Goal: Information Seeking & Learning: Find specific fact

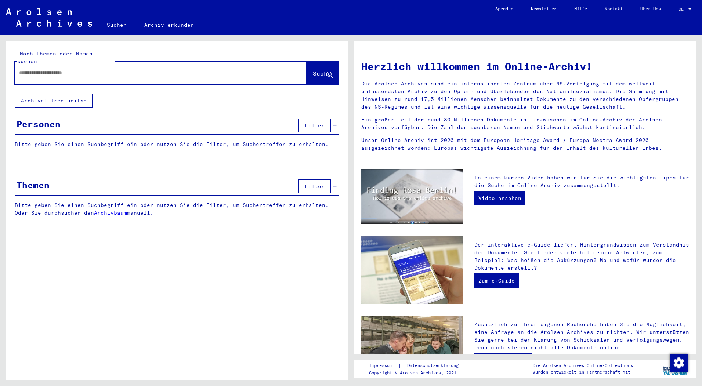
click at [62, 69] on input "text" at bounding box center [151, 73] width 265 height 8
type input "******"
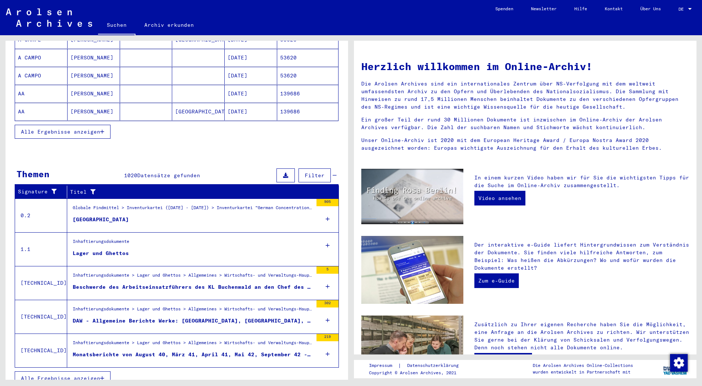
scroll to position [127, 0]
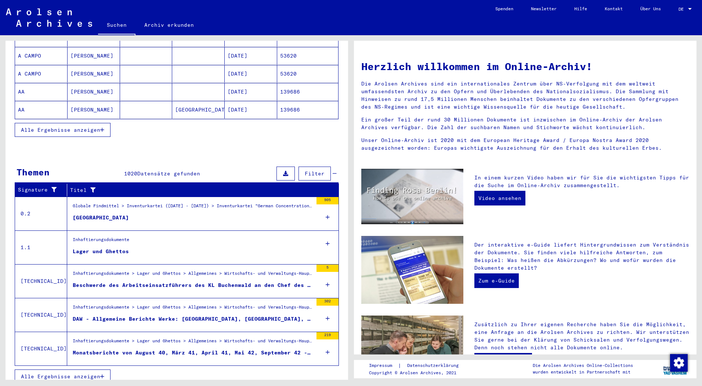
click at [82, 248] on div "Lager und Ghettos" at bounding box center [101, 252] width 56 height 8
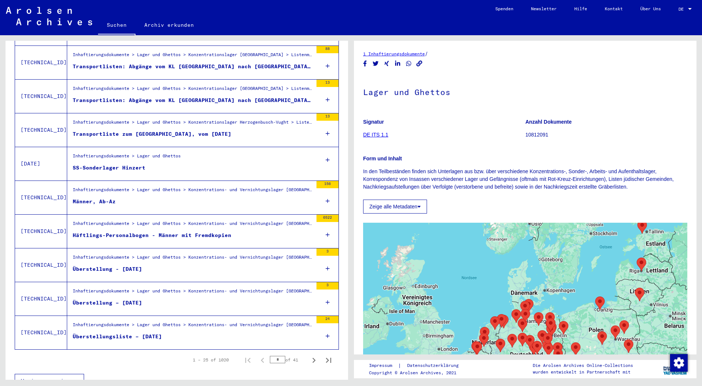
scroll to position [691, 0]
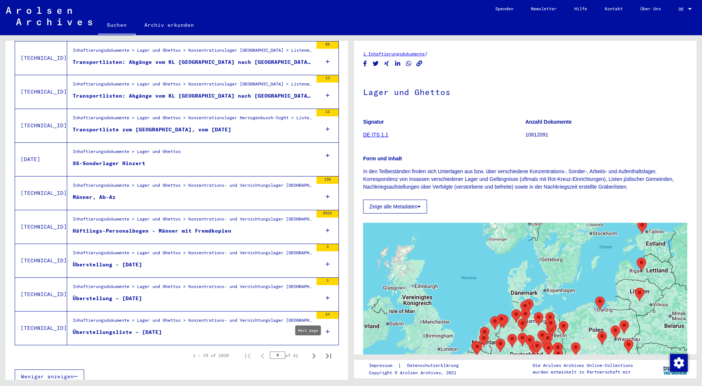
click at [309, 351] on icon "Next page" at bounding box center [314, 356] width 10 height 10
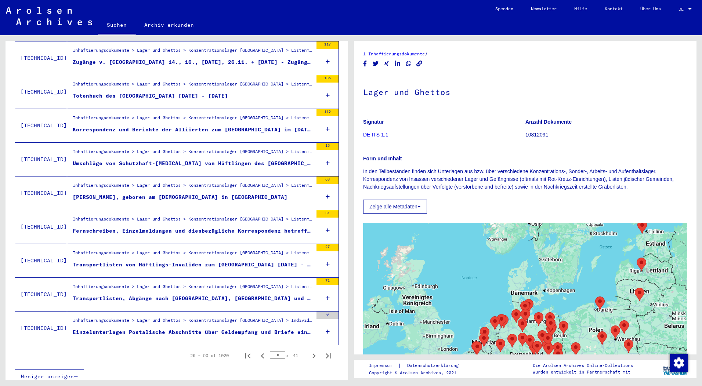
click at [309, 351] on icon "Next page" at bounding box center [314, 356] width 10 height 10
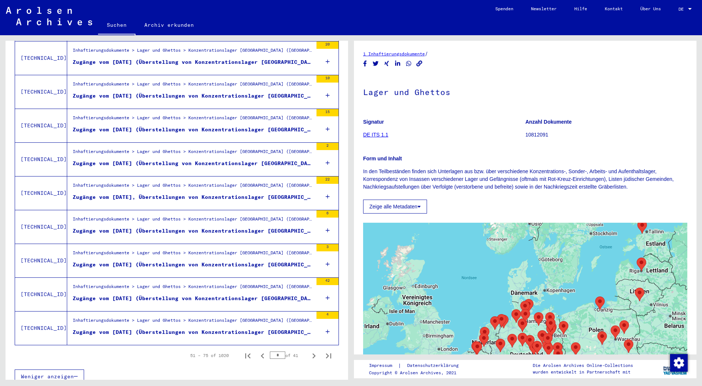
click at [309, 351] on icon "Next page" at bounding box center [314, 356] width 10 height 10
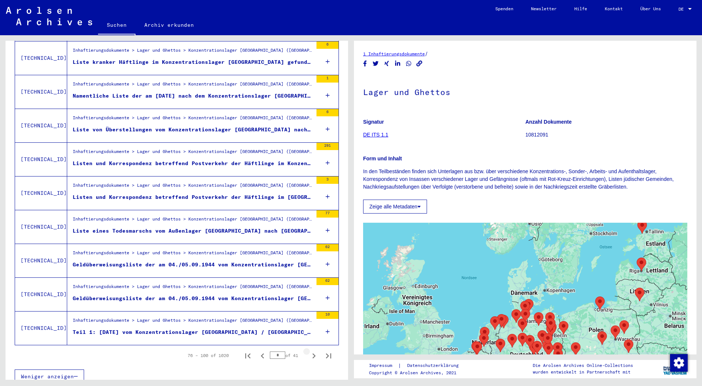
click at [309, 351] on icon "Next page" at bounding box center [314, 356] width 10 height 10
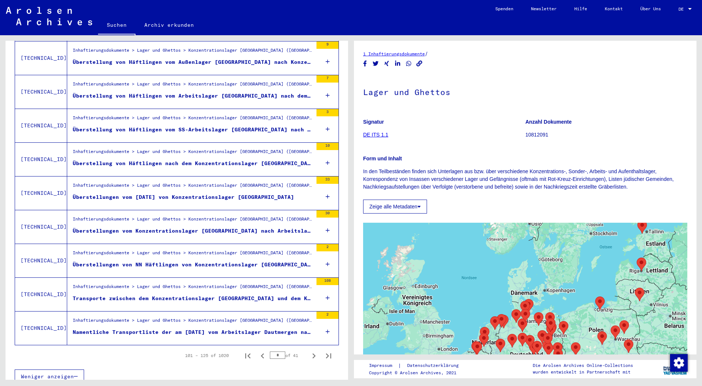
click at [309, 351] on icon "Next page" at bounding box center [314, 356] width 10 height 10
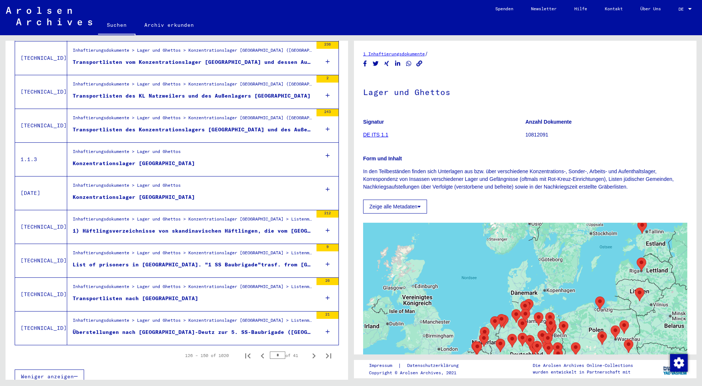
click at [309, 351] on icon "Next page" at bounding box center [314, 356] width 10 height 10
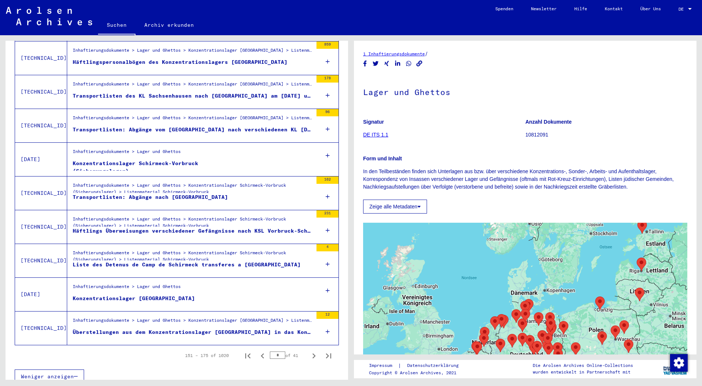
click at [309, 351] on icon "Next page" at bounding box center [314, 356] width 10 height 10
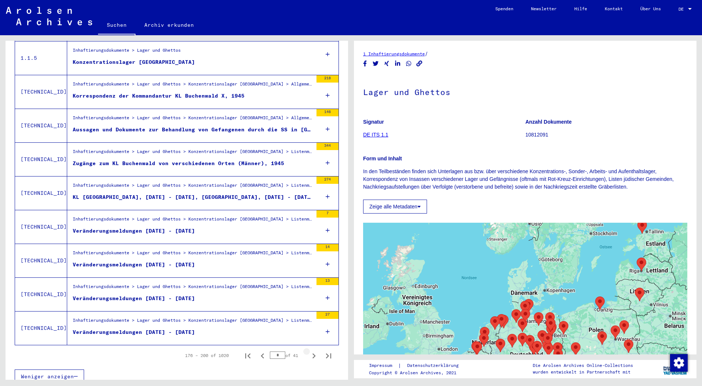
click at [309, 351] on icon "Next page" at bounding box center [314, 356] width 10 height 10
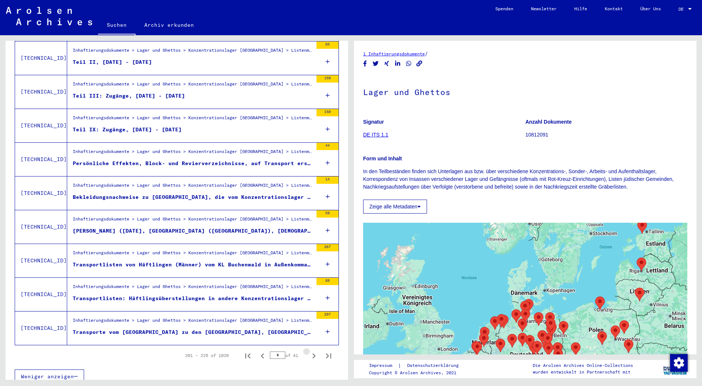
click at [309, 351] on icon "Next page" at bounding box center [314, 356] width 10 height 10
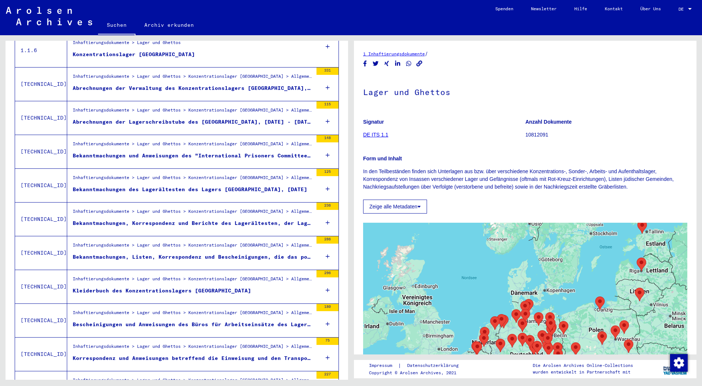
scroll to position [324, 0]
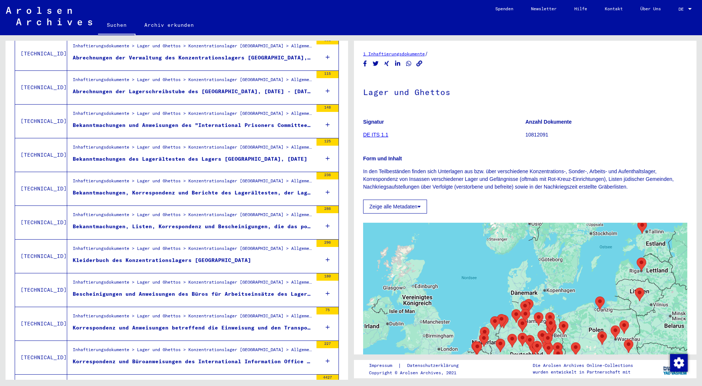
click at [326, 185] on icon at bounding box center [328, 193] width 4 height 26
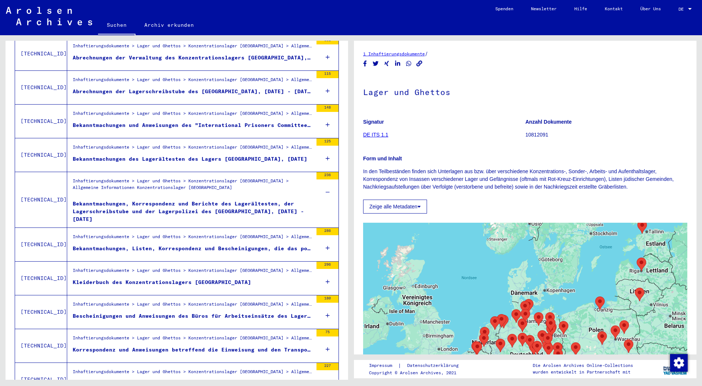
click at [326, 185] on icon at bounding box center [328, 193] width 4 height 26
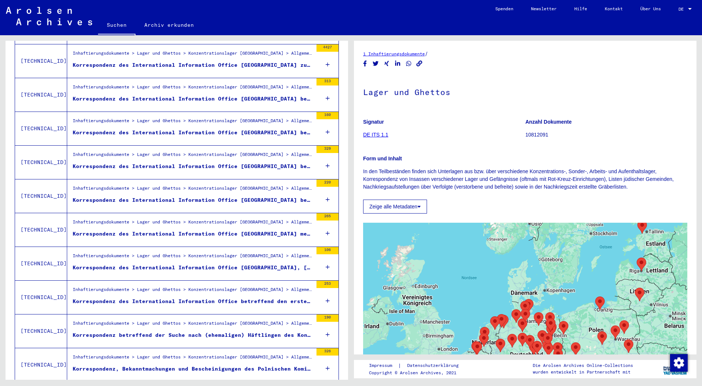
scroll to position [691, 0]
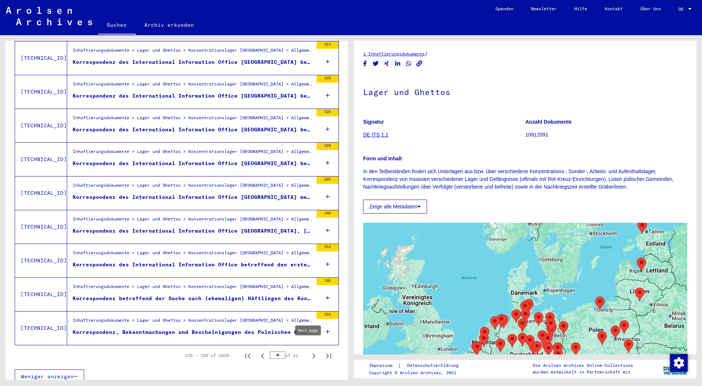
click at [309, 351] on icon "Next page" at bounding box center [314, 356] width 10 height 10
type input "**"
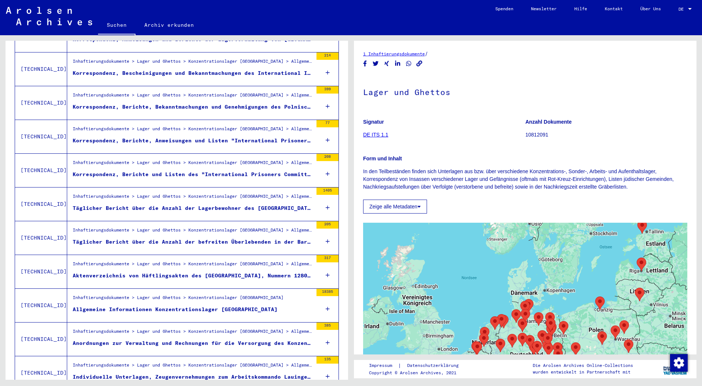
scroll to position [177, 0]
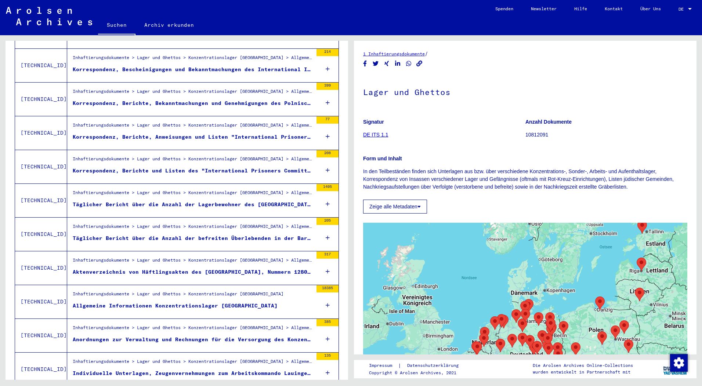
click at [326, 198] on icon at bounding box center [328, 204] width 4 height 26
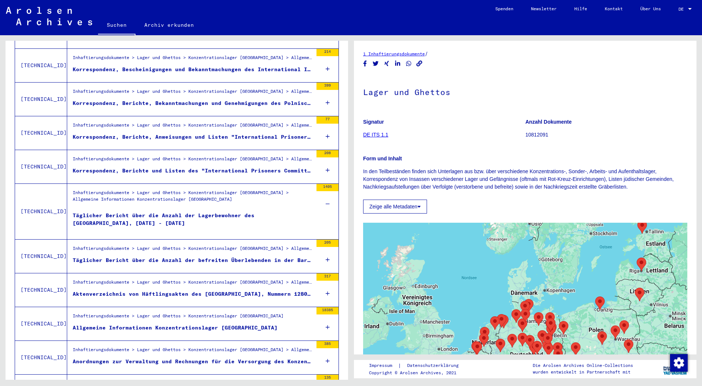
click at [326, 251] on icon at bounding box center [328, 260] width 4 height 26
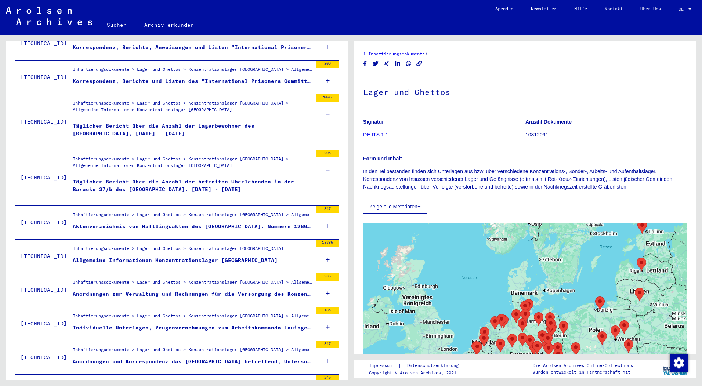
scroll to position [287, 0]
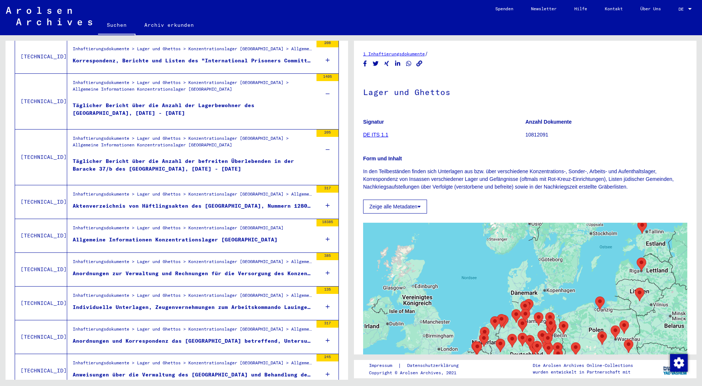
click at [326, 199] on icon at bounding box center [328, 206] width 4 height 26
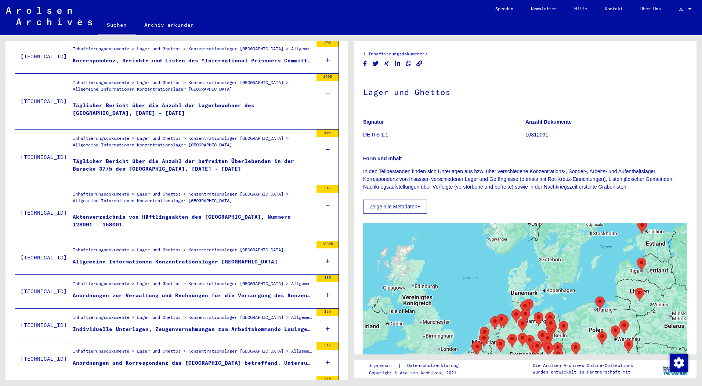
drag, startPoint x: 122, startPoint y: 209, endPoint x: 89, endPoint y: 208, distance: 33.4
click at [89, 213] on div "Aktenverzeichnis von Häftlingsakten des [GEOGRAPHIC_DATA], Nummern 128001 - 158…" at bounding box center [193, 224] width 240 height 22
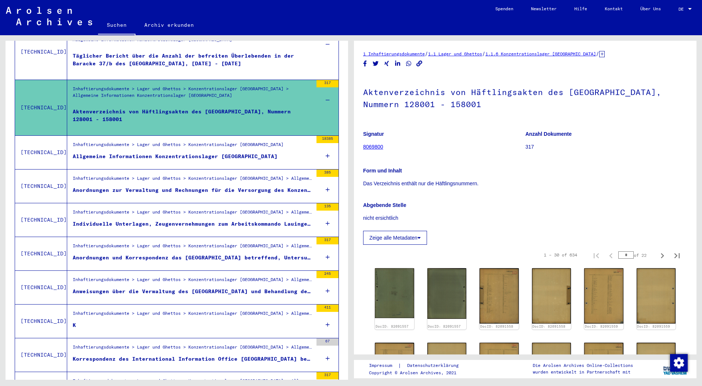
scroll to position [397, 0]
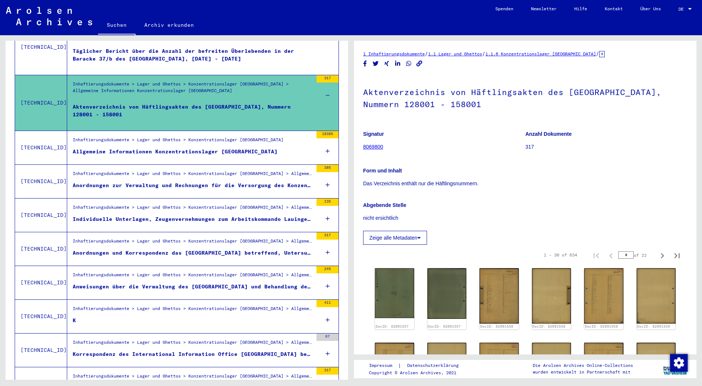
click at [326, 143] on icon at bounding box center [328, 151] width 4 height 26
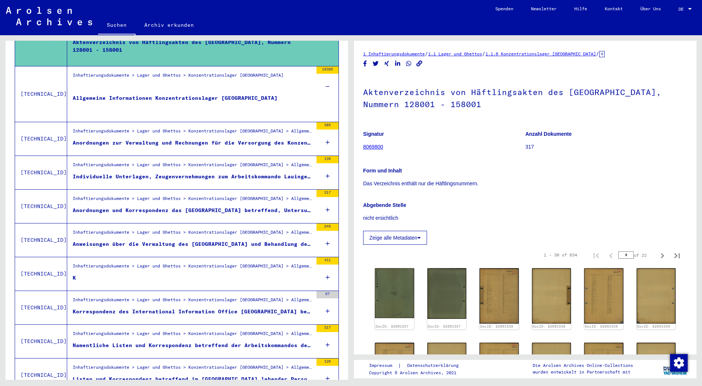
scroll to position [507, 0]
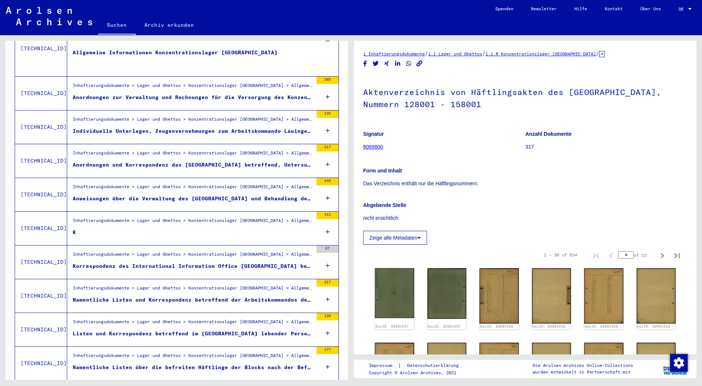
click at [326, 224] on icon at bounding box center [328, 232] width 4 height 26
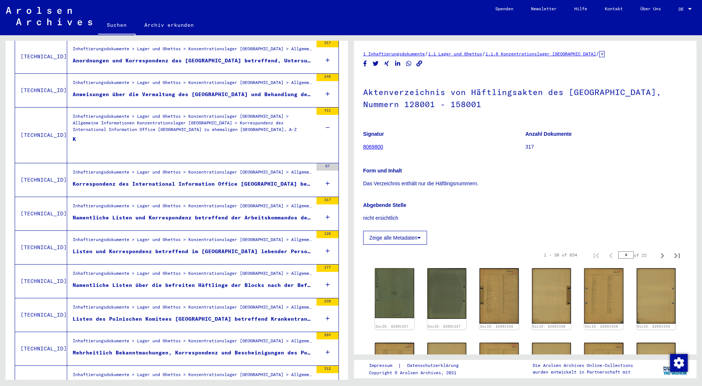
scroll to position [618, 0]
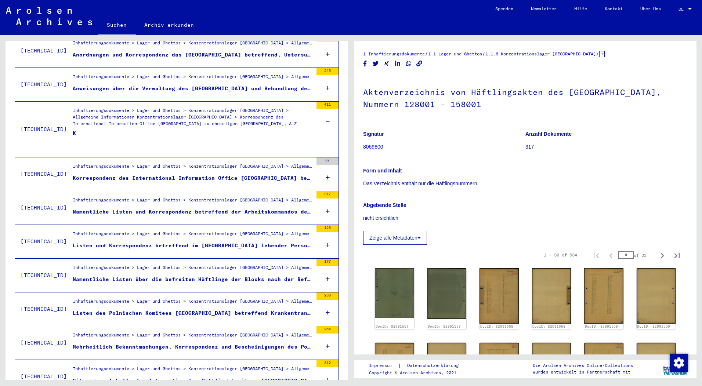
click at [75, 130] on figure "K" at bounding box center [193, 141] width 240 height 22
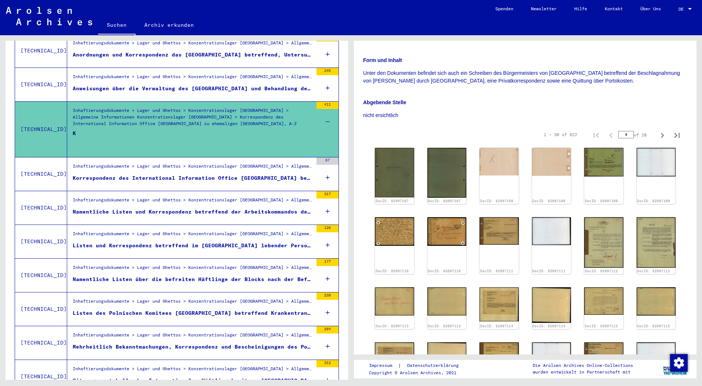
scroll to position [110, 0]
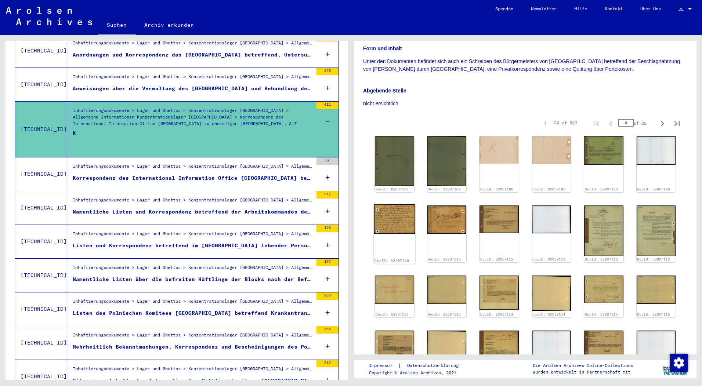
drag, startPoint x: 438, startPoint y: 165, endPoint x: 402, endPoint y: 219, distance: 64.8
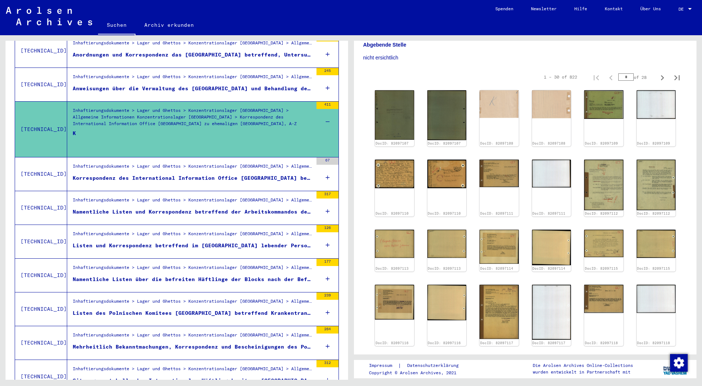
scroll to position [330, 0]
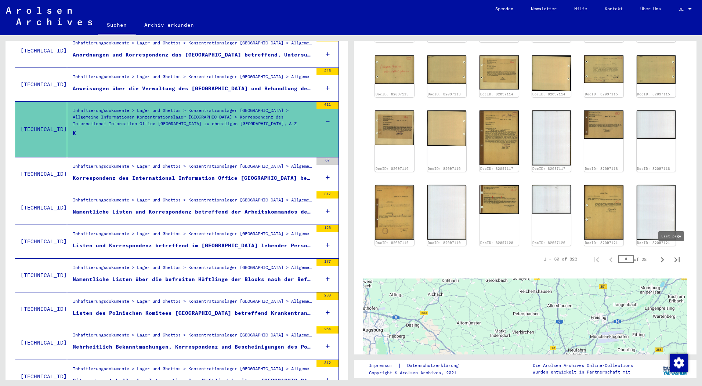
click at [674, 257] on icon "Last page" at bounding box center [676, 259] width 5 height 5
type input "**"
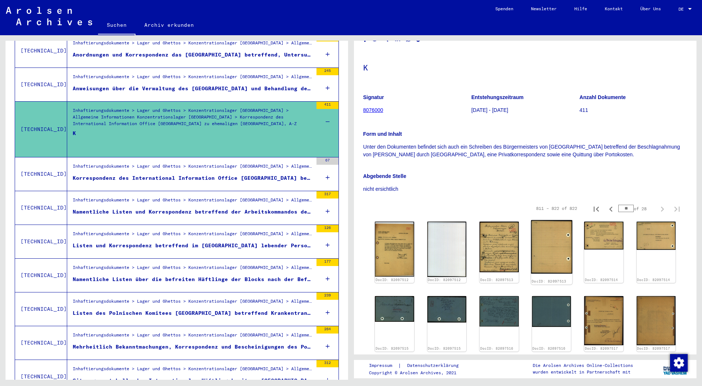
scroll to position [73, 0]
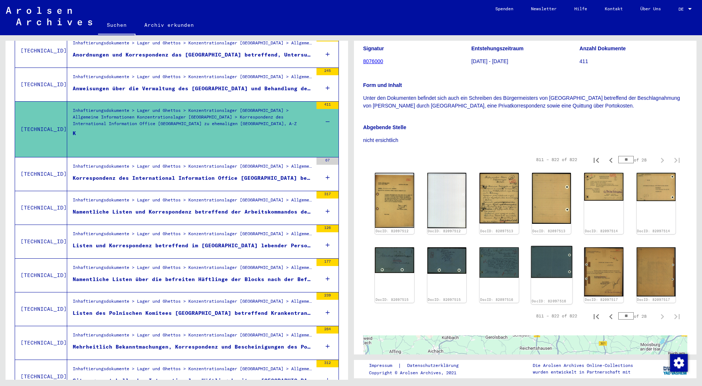
drag, startPoint x: 598, startPoint y: 264, endPoint x: 561, endPoint y: 261, distance: 36.9
click at [326, 235] on icon at bounding box center [328, 245] width 4 height 26
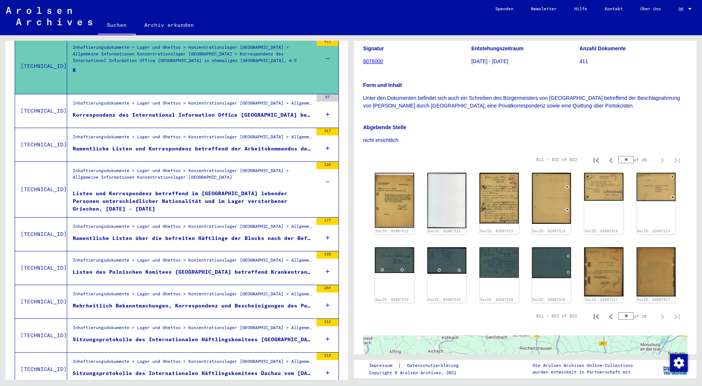
scroll to position [691, 0]
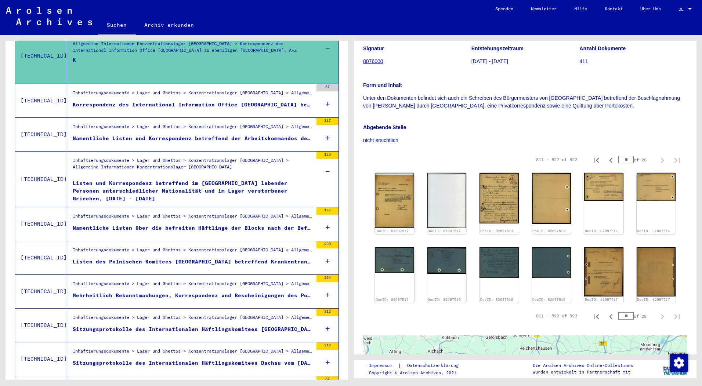
click at [326, 219] on icon at bounding box center [328, 228] width 4 height 26
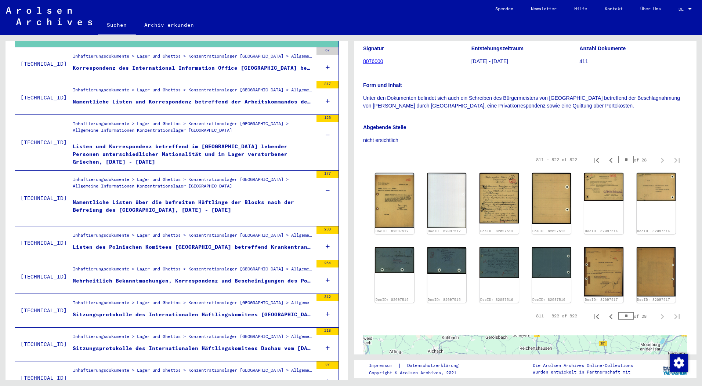
scroll to position [764, 0]
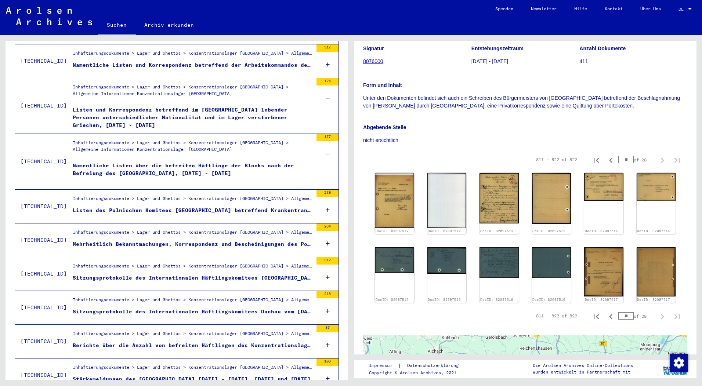
drag, startPoint x: 160, startPoint y: 155, endPoint x: 132, endPoint y: 162, distance: 29.5
click at [132, 162] on div "Namentliche Listen über die befreiten Häftlinge der Blocks nach der Befreiung d…" at bounding box center [193, 173] width 240 height 22
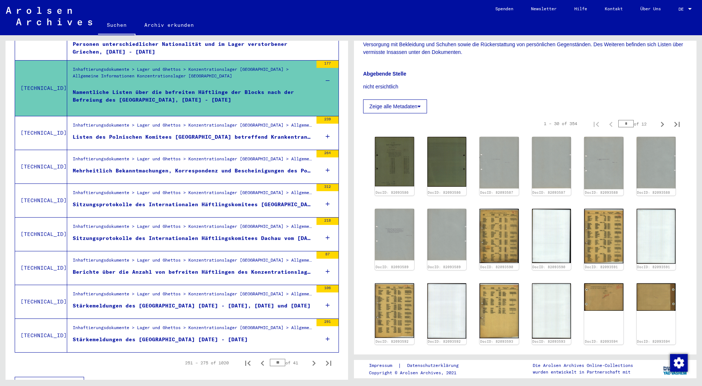
scroll to position [845, 0]
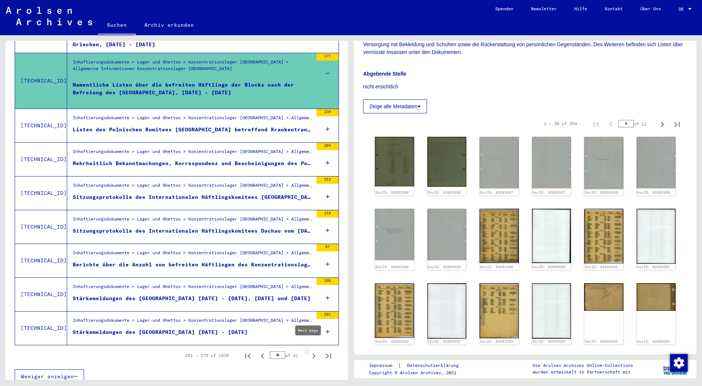
click at [309, 351] on icon "Next page" at bounding box center [314, 356] width 10 height 10
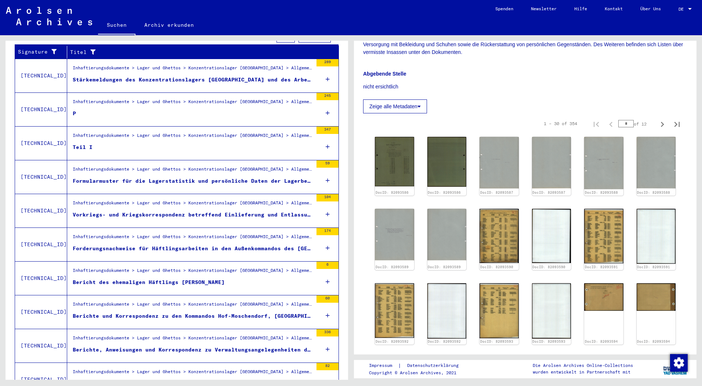
scroll to position [147, 0]
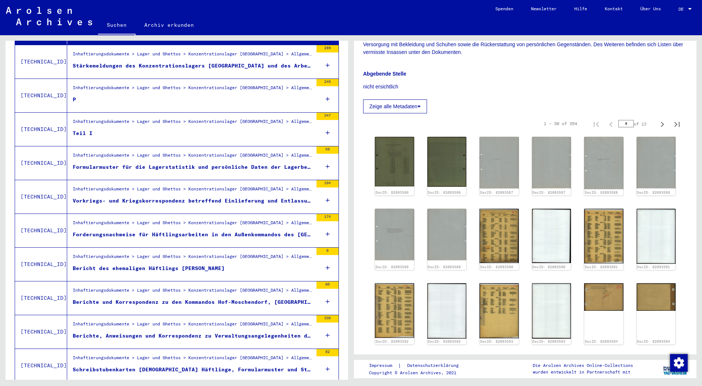
click at [210, 130] on figure "Teil I" at bounding box center [193, 135] width 240 height 11
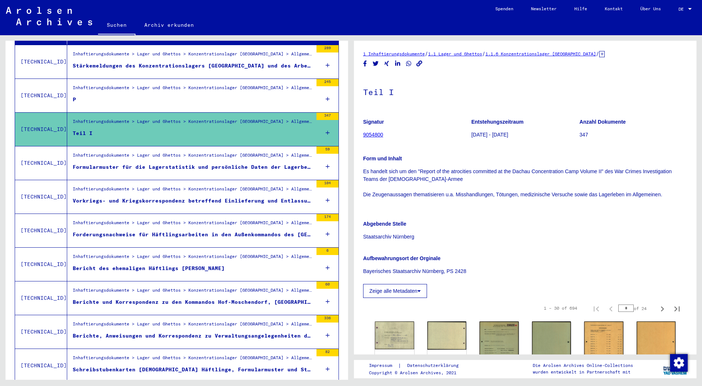
scroll to position [184, 0]
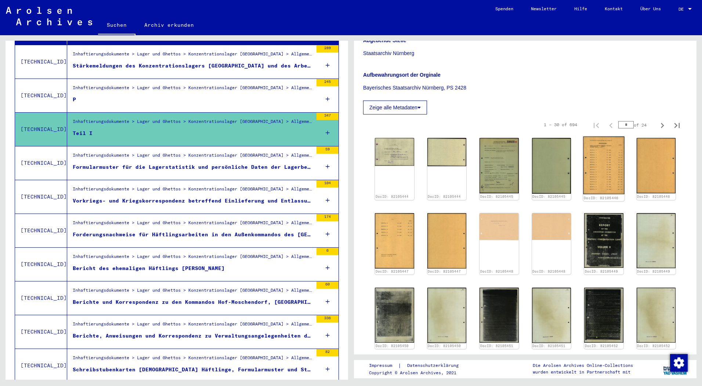
click at [607, 174] on img at bounding box center [603, 166] width 41 height 58
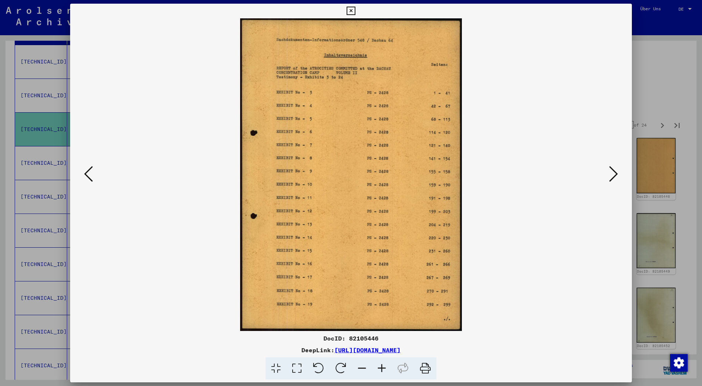
click at [349, 12] on icon at bounding box center [351, 11] width 8 height 9
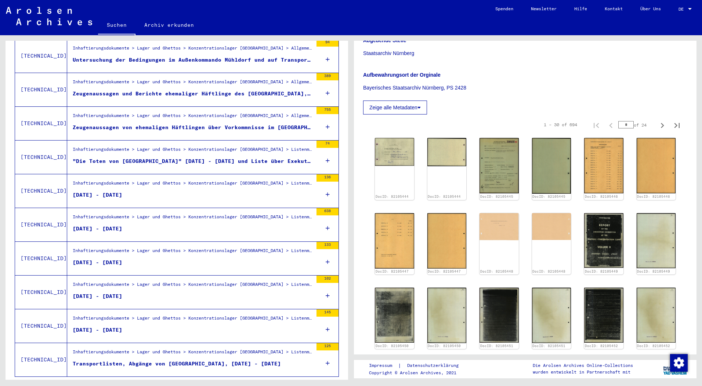
scroll to position [691, 0]
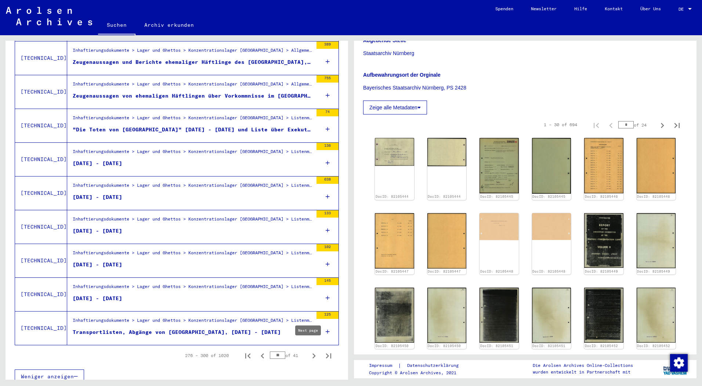
click at [312, 354] on icon "Next page" at bounding box center [313, 356] width 3 height 5
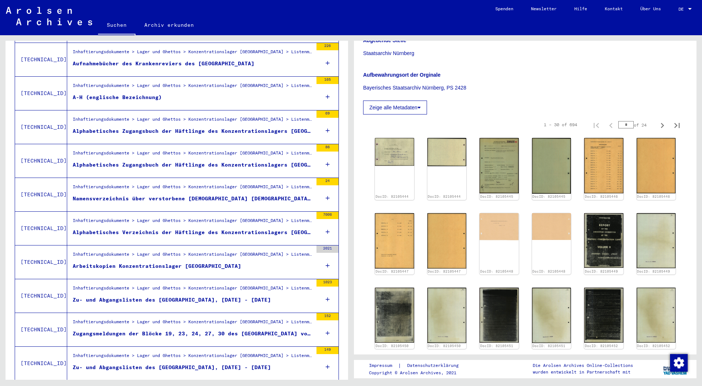
scroll to position [177, 0]
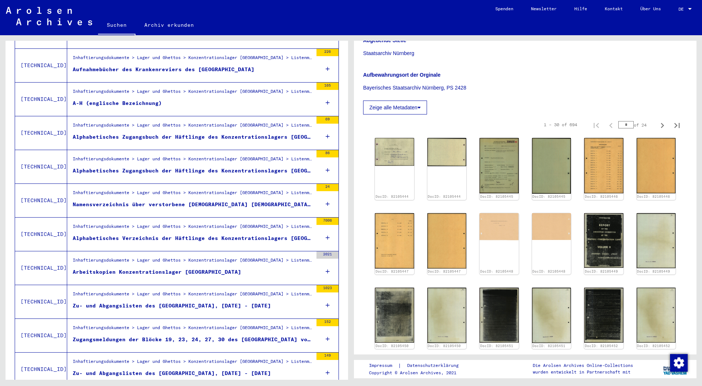
click at [253, 167] on div "Alphabetisches Zugangsbuch der Häftlinge des Konzentrationslagers [GEOGRAPHIC_D…" at bounding box center [193, 171] width 240 height 8
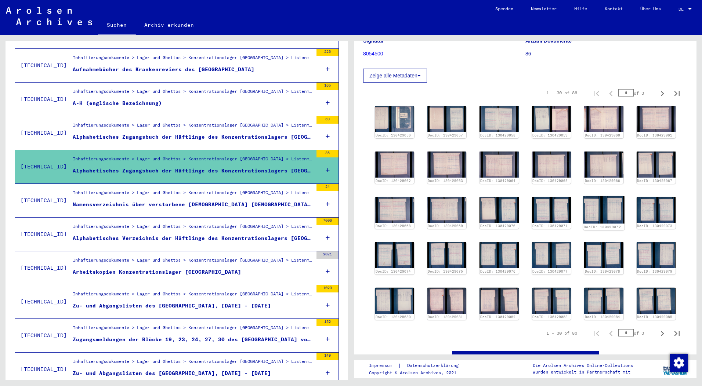
scroll to position [110, 0]
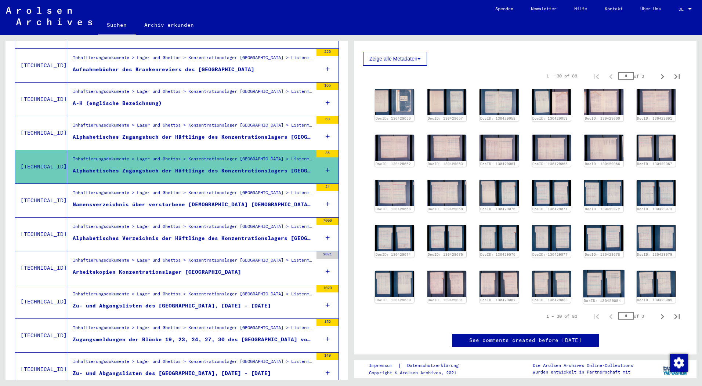
click at [602, 280] on img at bounding box center [603, 284] width 41 height 28
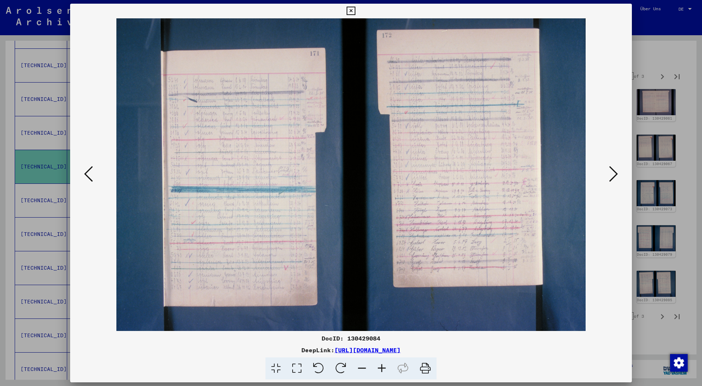
click at [93, 179] on button at bounding box center [88, 174] width 13 height 21
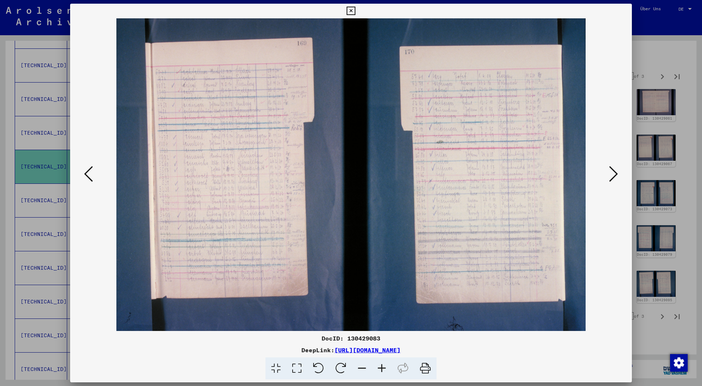
click at [93, 179] on button at bounding box center [88, 174] width 13 height 21
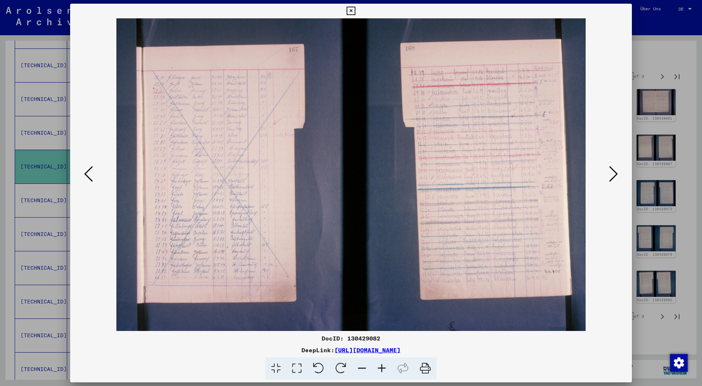
click at [93, 179] on button at bounding box center [88, 174] width 13 height 21
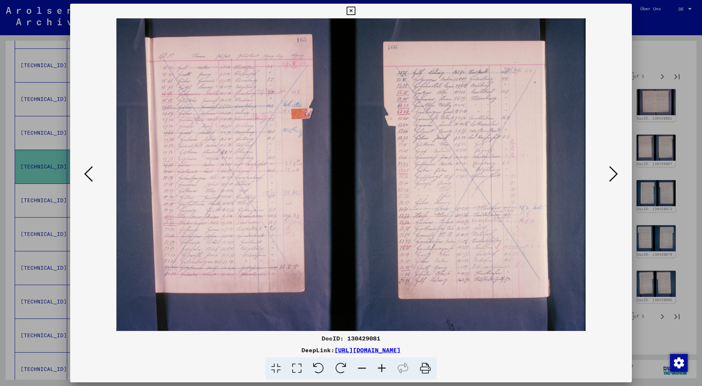
click at [93, 179] on button at bounding box center [88, 174] width 13 height 21
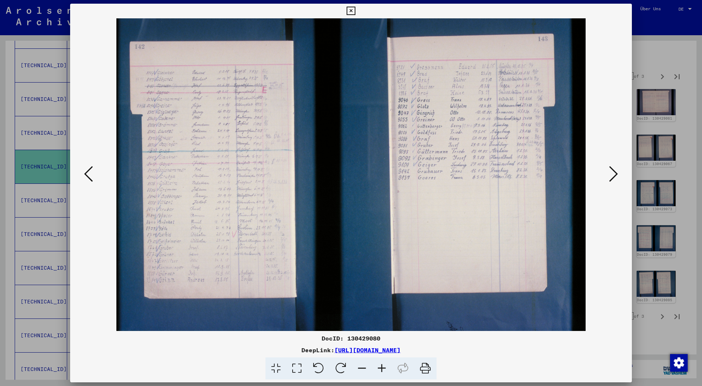
click at [93, 179] on button at bounding box center [88, 174] width 13 height 21
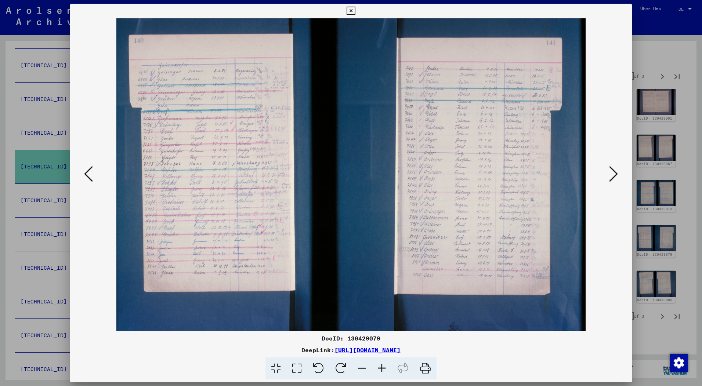
click at [93, 179] on button at bounding box center [88, 174] width 13 height 21
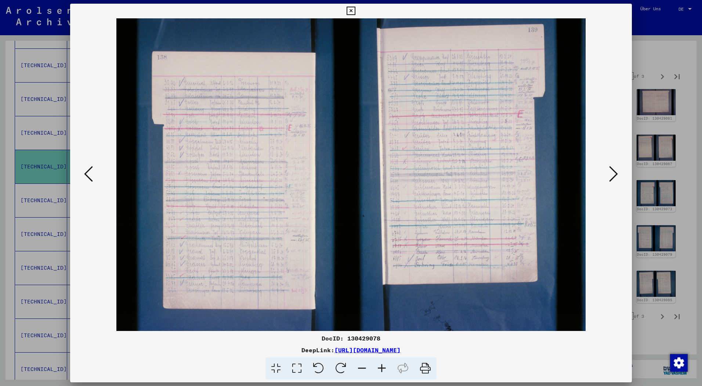
click at [93, 179] on button at bounding box center [88, 174] width 13 height 21
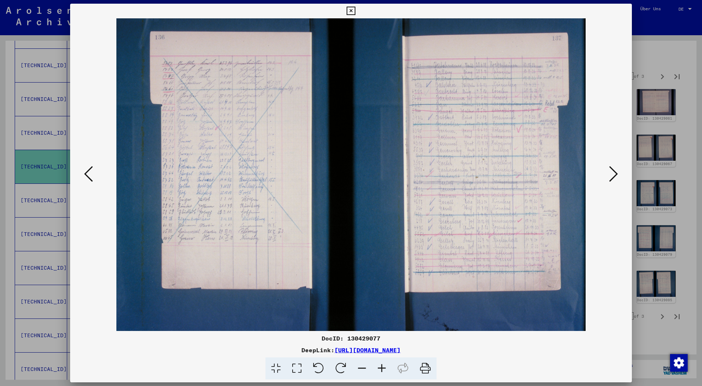
click at [613, 182] on icon at bounding box center [613, 174] width 9 height 18
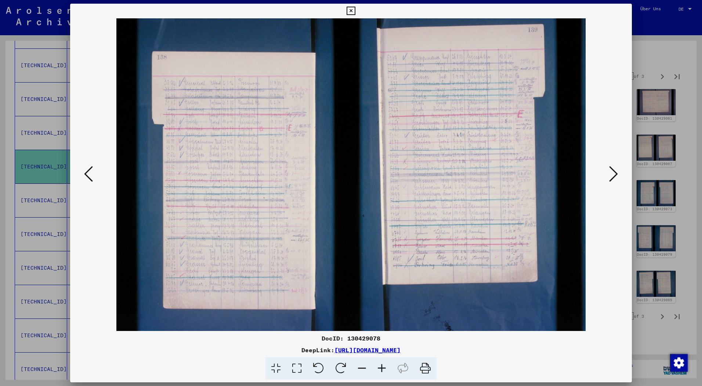
click at [613, 182] on icon at bounding box center [613, 174] width 9 height 18
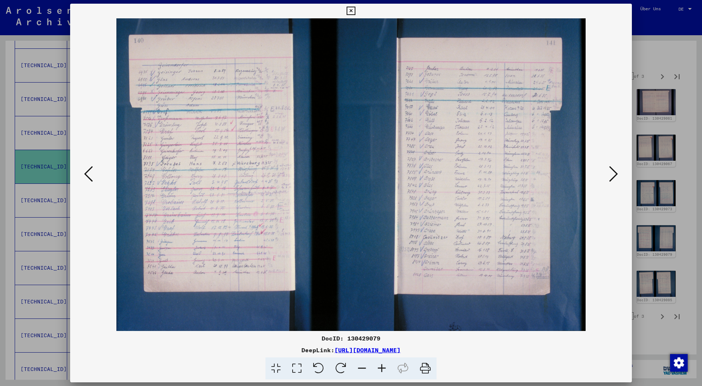
click at [613, 182] on icon at bounding box center [613, 174] width 9 height 18
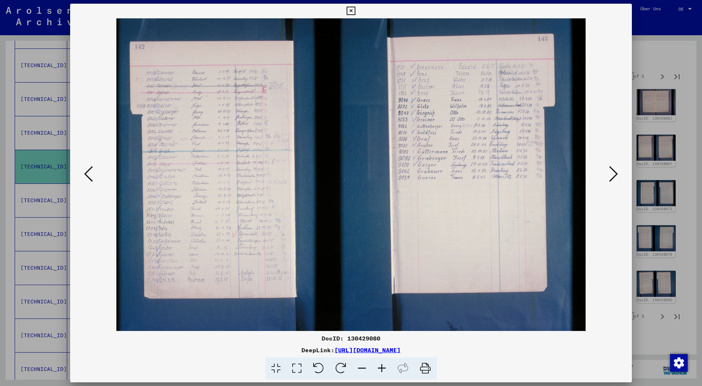
click at [613, 182] on icon at bounding box center [613, 174] width 9 height 18
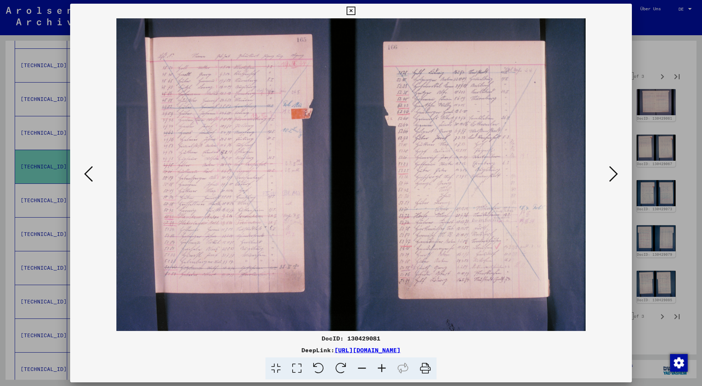
click at [613, 182] on icon at bounding box center [613, 174] width 9 height 18
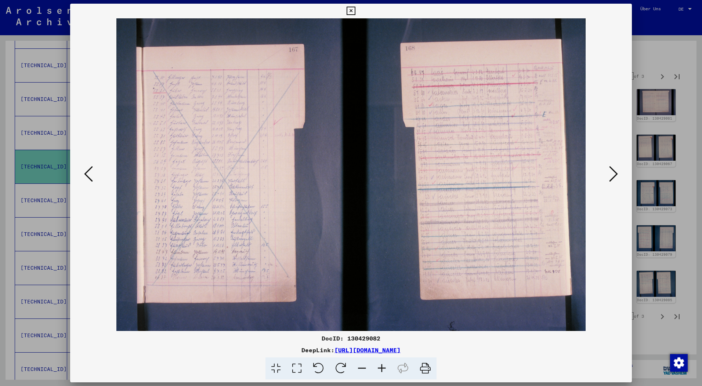
click at [613, 182] on icon at bounding box center [613, 174] width 9 height 18
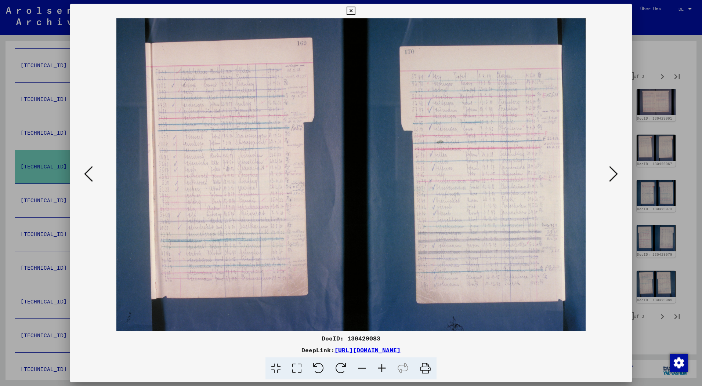
click at [613, 182] on icon at bounding box center [613, 174] width 9 height 18
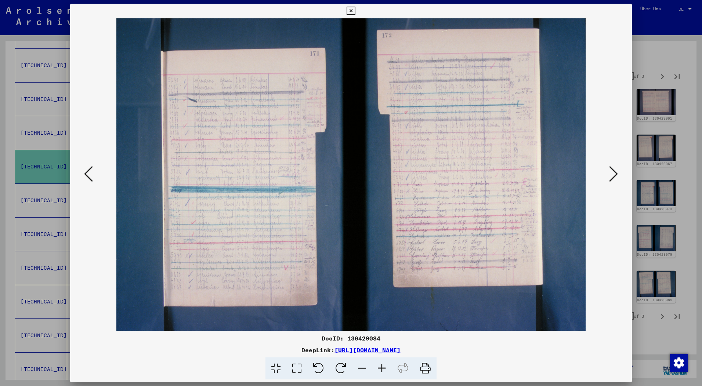
click at [613, 182] on icon at bounding box center [613, 174] width 9 height 18
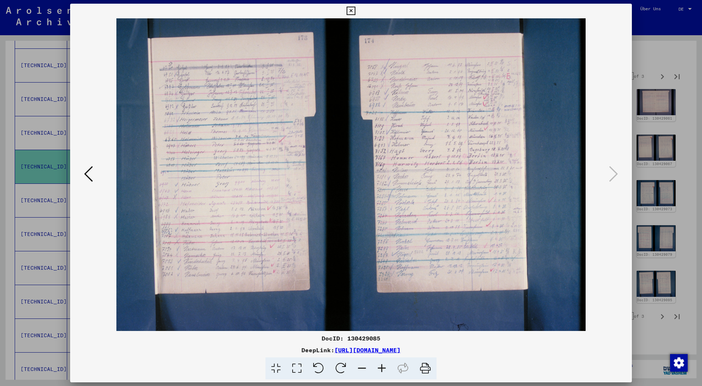
click at [350, 9] on icon at bounding box center [351, 11] width 8 height 9
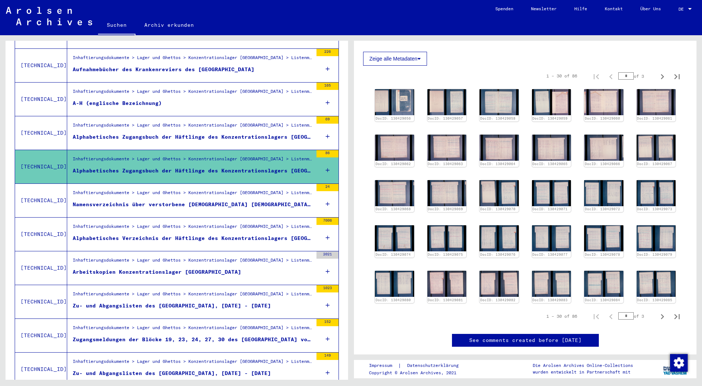
click at [143, 133] on div "Alphabetisches Zugangsbuch der Häftlinge des Konzentrationslagers [GEOGRAPHIC_D…" at bounding box center [193, 137] width 240 height 8
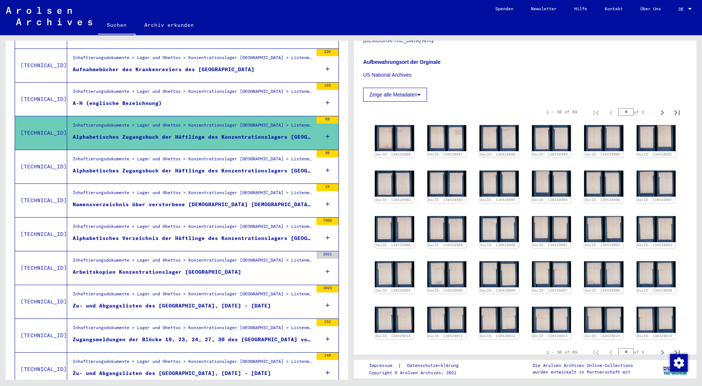
scroll to position [184, 0]
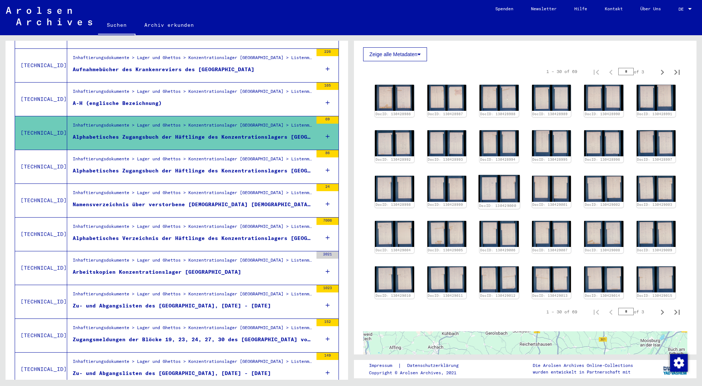
click at [496, 185] on img at bounding box center [498, 189] width 41 height 28
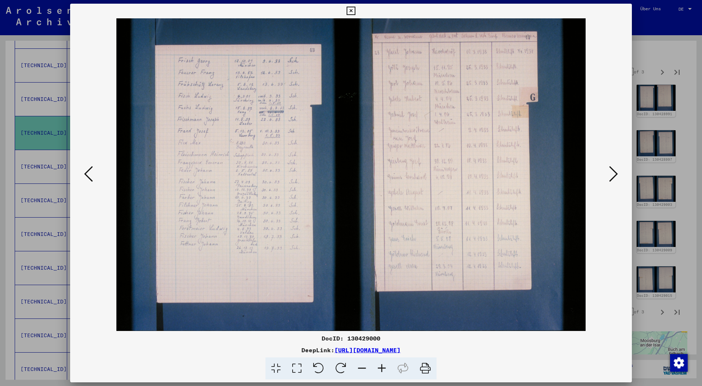
click at [612, 172] on icon at bounding box center [613, 174] width 9 height 18
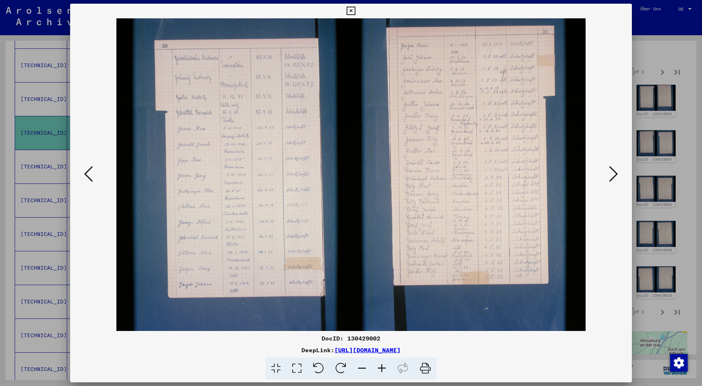
click at [612, 172] on icon at bounding box center [613, 174] width 9 height 18
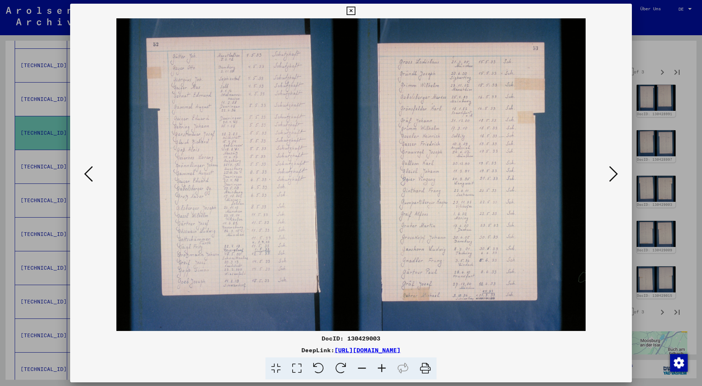
click at [612, 172] on icon at bounding box center [613, 174] width 9 height 18
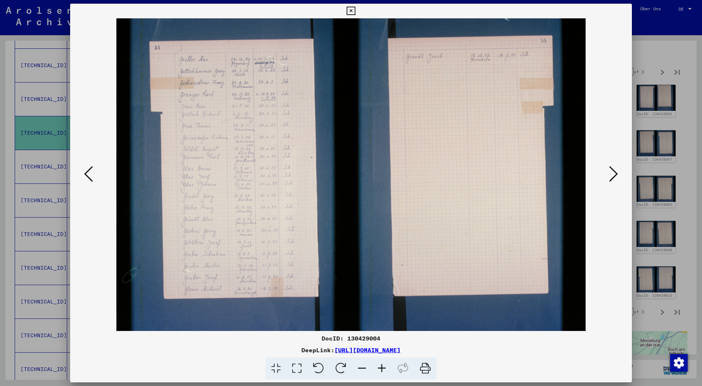
click at [612, 172] on icon at bounding box center [613, 174] width 9 height 18
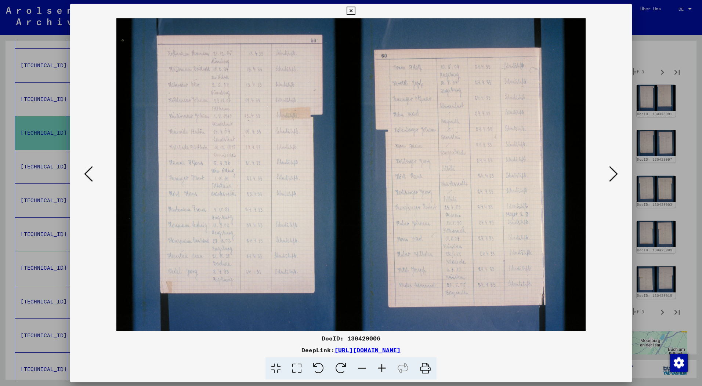
click at [612, 172] on icon at bounding box center [613, 174] width 9 height 18
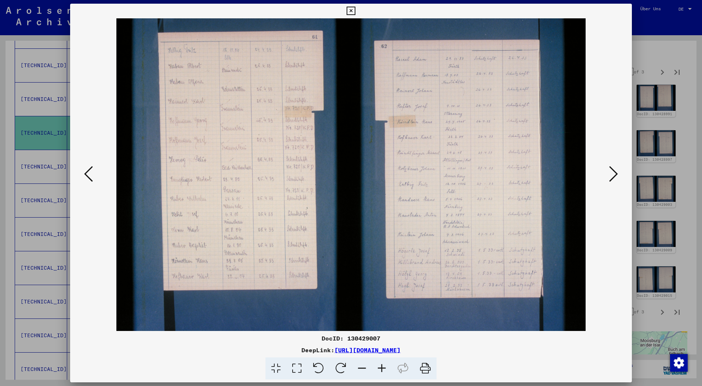
click at [612, 172] on icon at bounding box center [613, 174] width 9 height 18
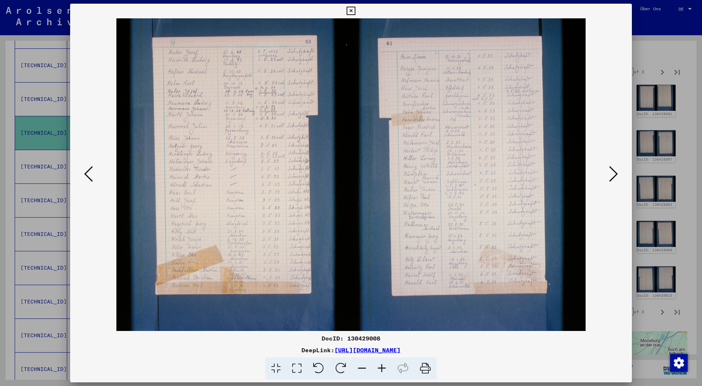
click at [612, 172] on icon at bounding box center [613, 174] width 9 height 18
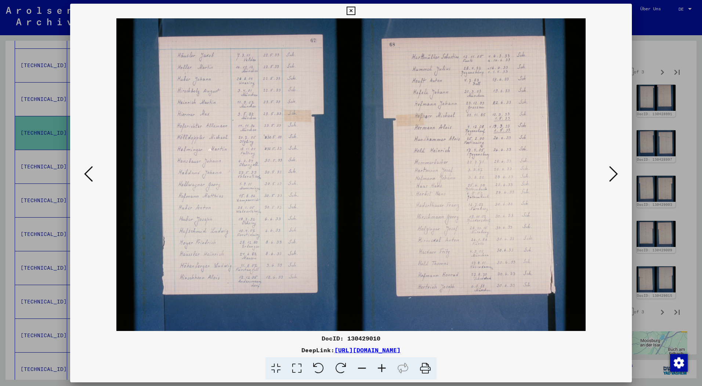
click at [612, 172] on icon at bounding box center [613, 174] width 9 height 18
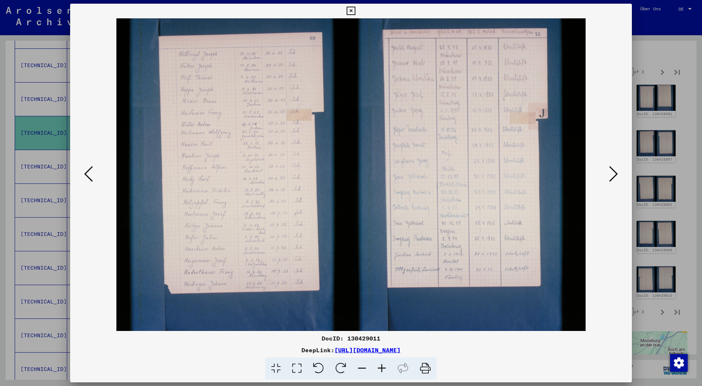
click at [612, 172] on icon at bounding box center [613, 174] width 9 height 18
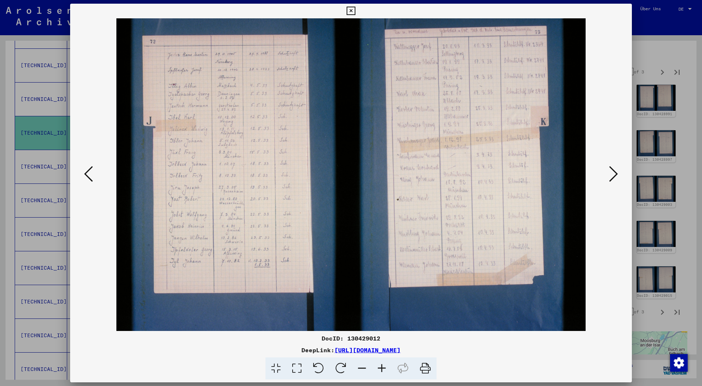
click at [612, 172] on icon at bounding box center [613, 174] width 9 height 18
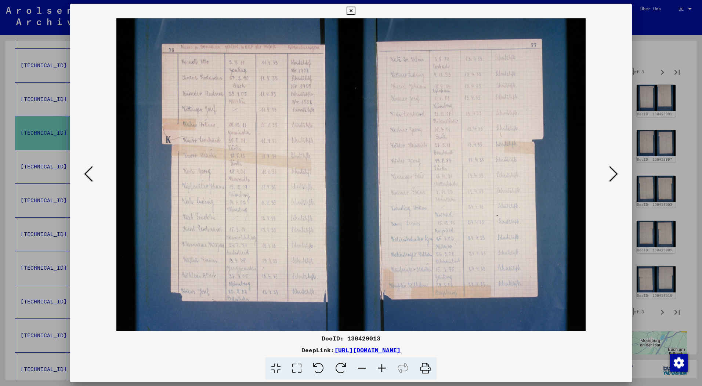
click at [612, 172] on icon at bounding box center [613, 174] width 9 height 18
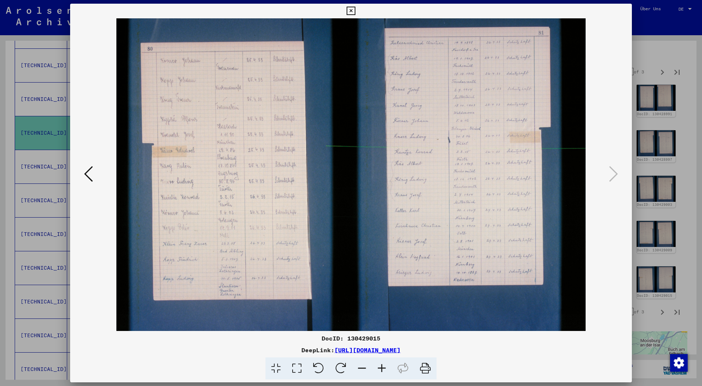
click at [353, 9] on icon at bounding box center [351, 11] width 8 height 9
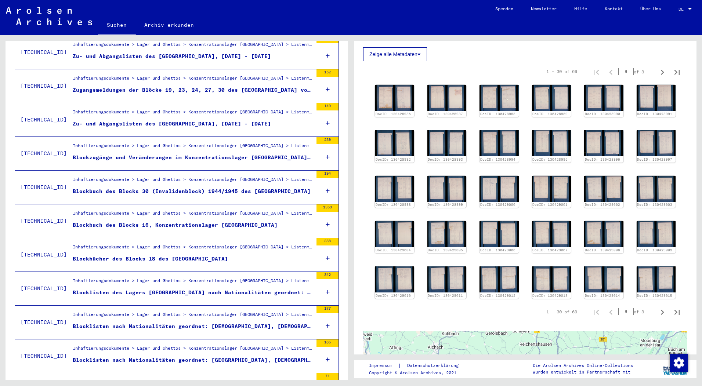
scroll to position [434, 0]
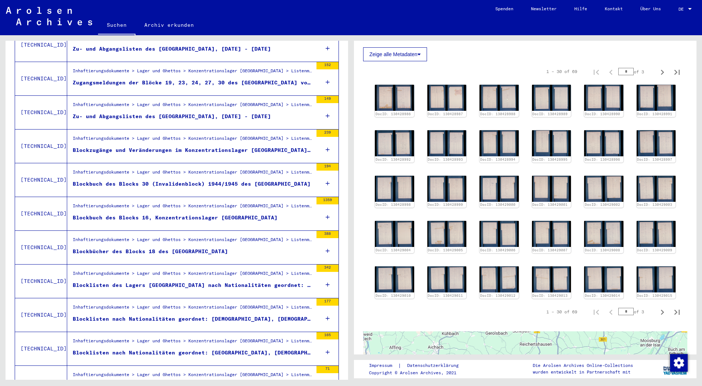
click at [216, 135] on div "Inhaftierungsdokumente > Lager und Ghettos > Konzentrationslager [GEOGRAPHIC_DA…" at bounding box center [193, 135] width 240 height 0
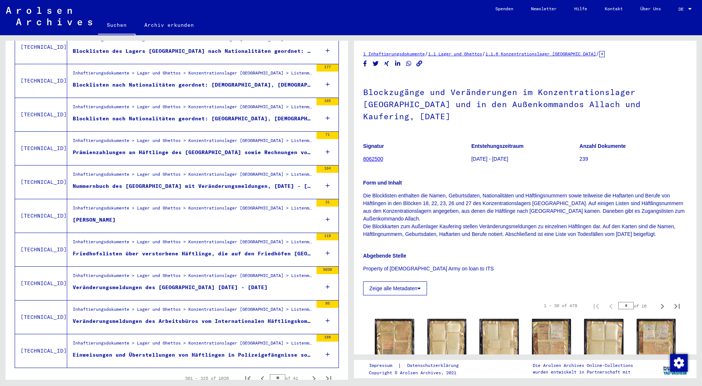
scroll to position [691, 0]
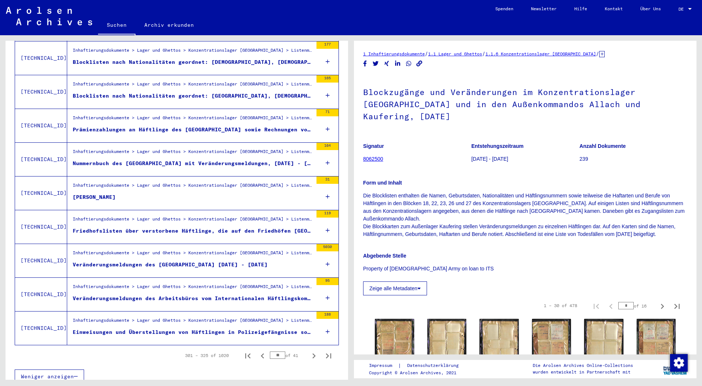
click at [187, 218] on figure "Inhaftierungsdokumente > Lager und Ghettos > Konzentrationslager [GEOGRAPHIC_DA…" at bounding box center [193, 221] width 240 height 11
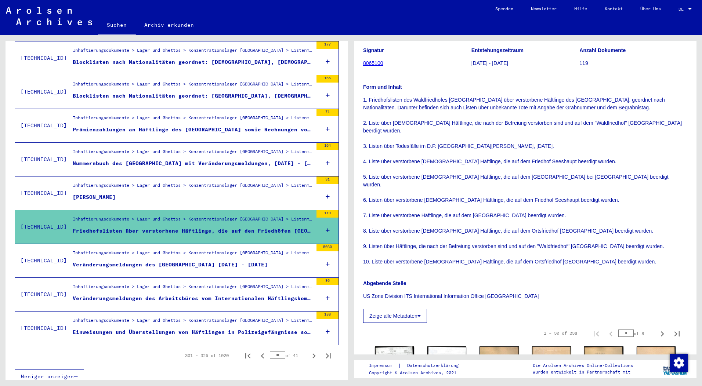
scroll to position [147, 0]
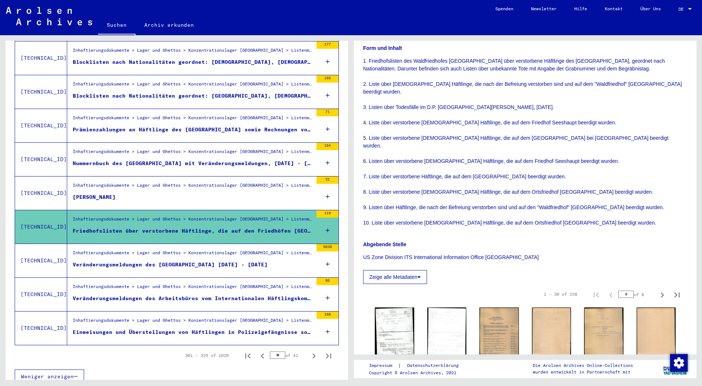
click at [199, 253] on figure "Inhaftierungsdokumente > Lager und Ghettos > Konzentrationslager [GEOGRAPHIC_DA…" at bounding box center [193, 255] width 240 height 11
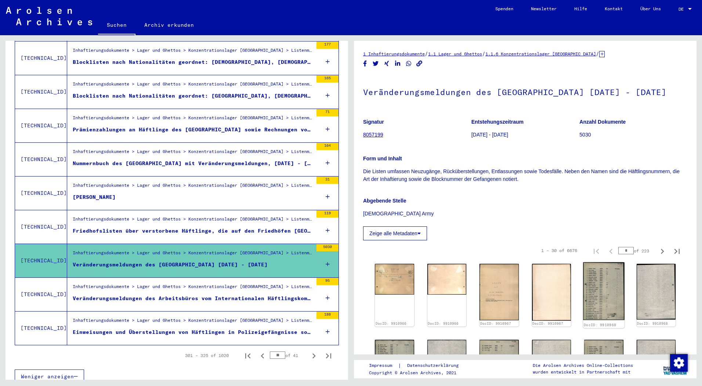
click at [595, 292] on img at bounding box center [603, 292] width 41 height 58
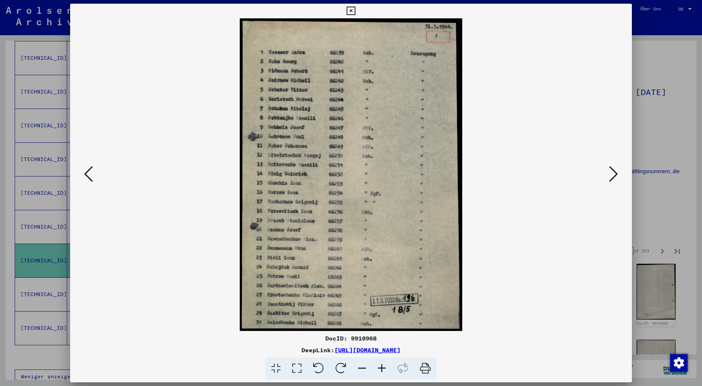
click at [350, 11] on icon at bounding box center [351, 11] width 8 height 9
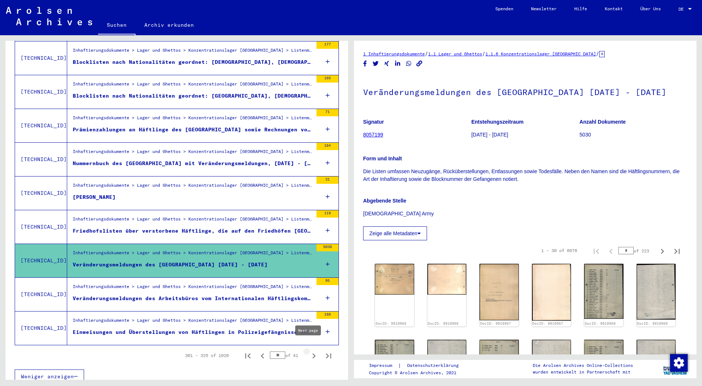
click at [309, 351] on icon "Next page" at bounding box center [314, 356] width 10 height 10
type input "**"
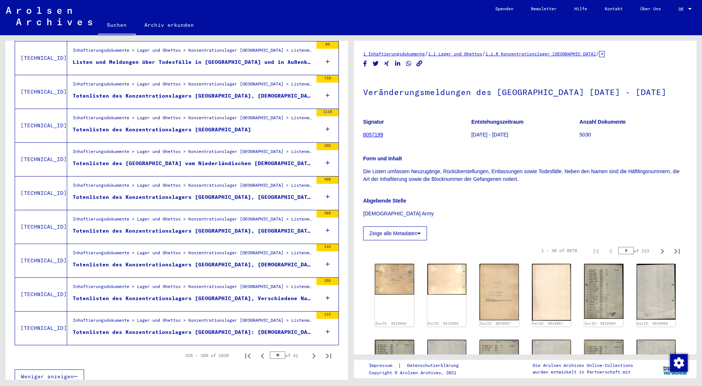
click at [247, 193] on div "Totenlisten des Konzentrationslagers [GEOGRAPHIC_DATA], [GEOGRAPHIC_DATA] und […" at bounding box center [193, 197] width 240 height 8
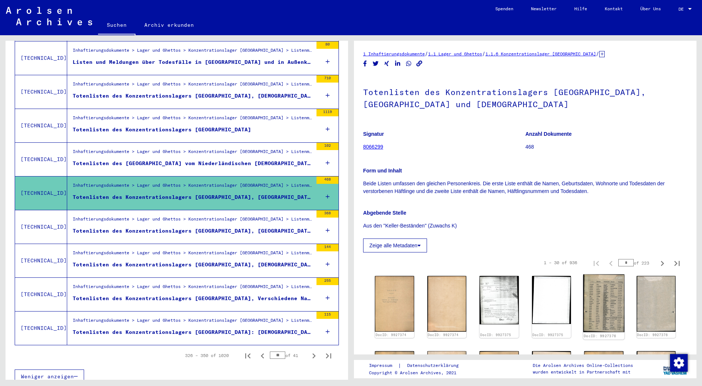
click at [607, 295] on img at bounding box center [603, 304] width 41 height 58
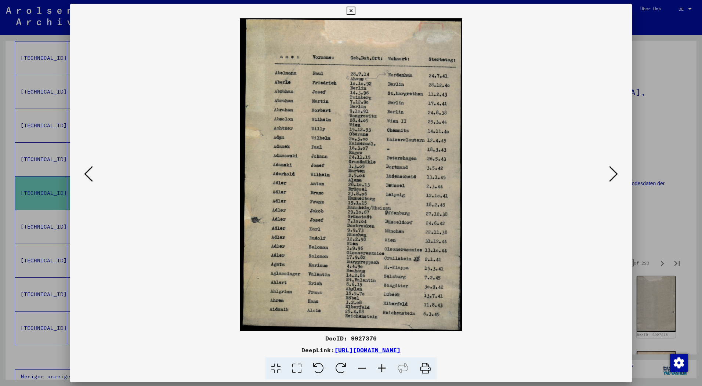
click at [615, 176] on icon at bounding box center [613, 174] width 9 height 18
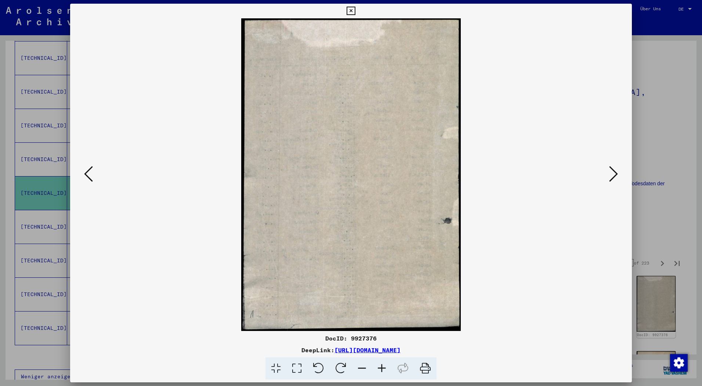
click at [615, 176] on icon at bounding box center [613, 174] width 9 height 18
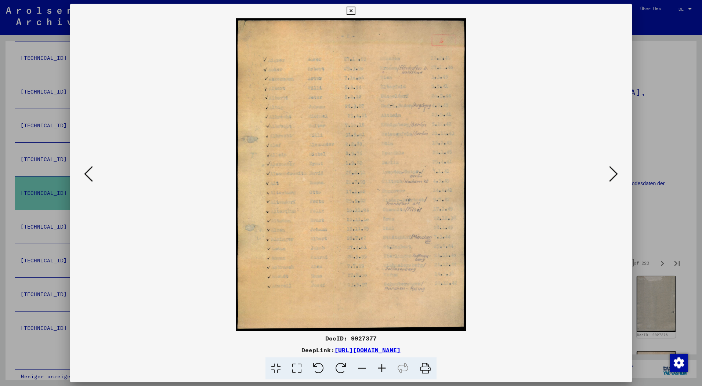
click at [615, 176] on icon at bounding box center [613, 174] width 9 height 18
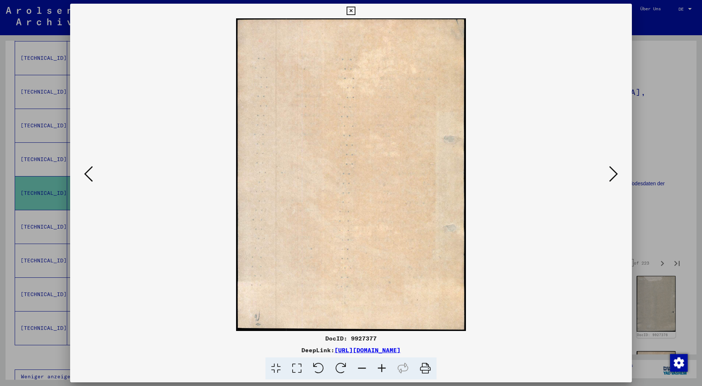
click at [615, 176] on icon at bounding box center [613, 174] width 9 height 18
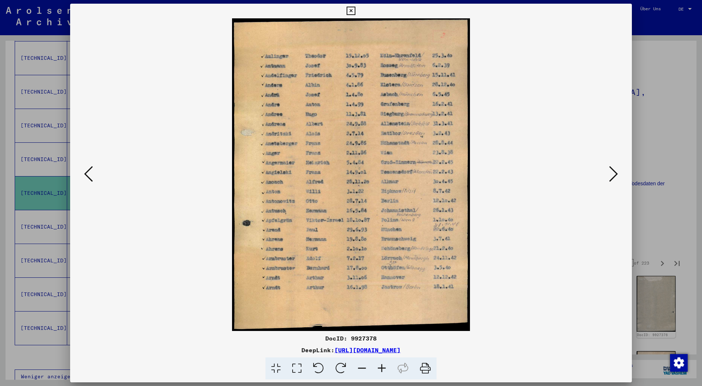
click at [615, 176] on icon at bounding box center [613, 174] width 9 height 18
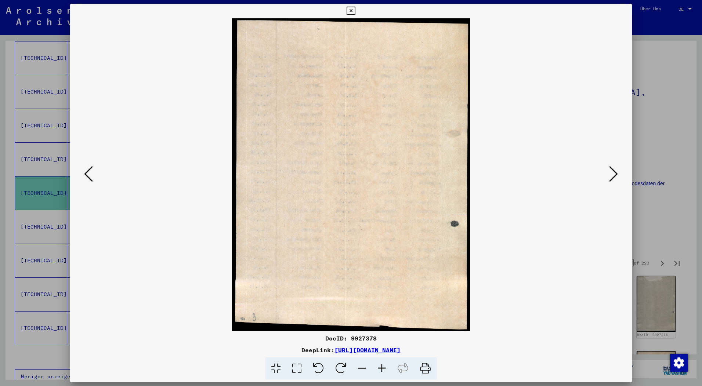
click at [615, 176] on icon at bounding box center [613, 174] width 9 height 18
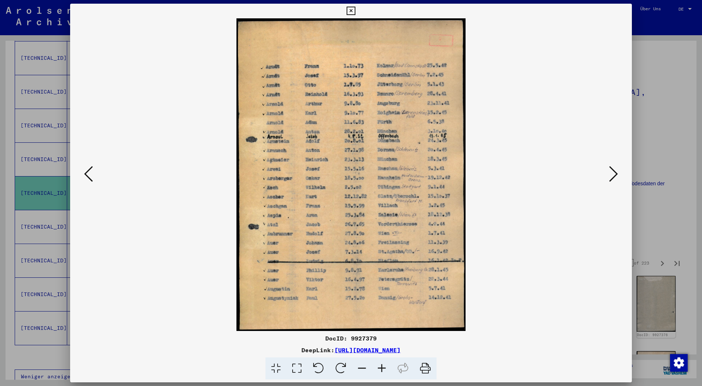
click at [615, 176] on icon at bounding box center [613, 174] width 9 height 18
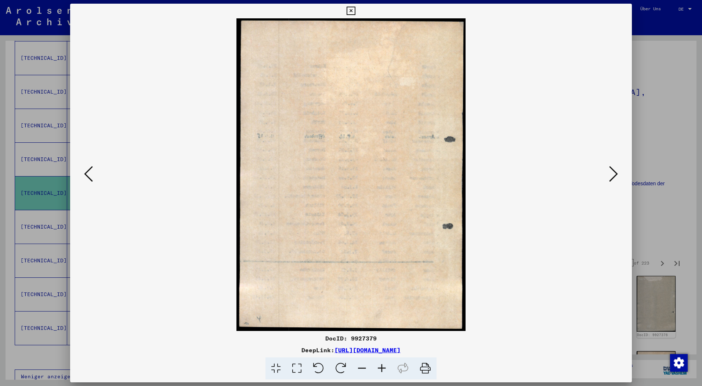
click at [615, 176] on icon at bounding box center [613, 174] width 9 height 18
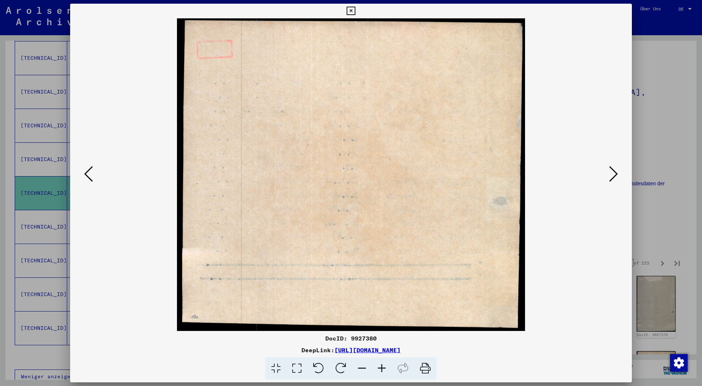
click at [615, 176] on icon at bounding box center [613, 174] width 9 height 18
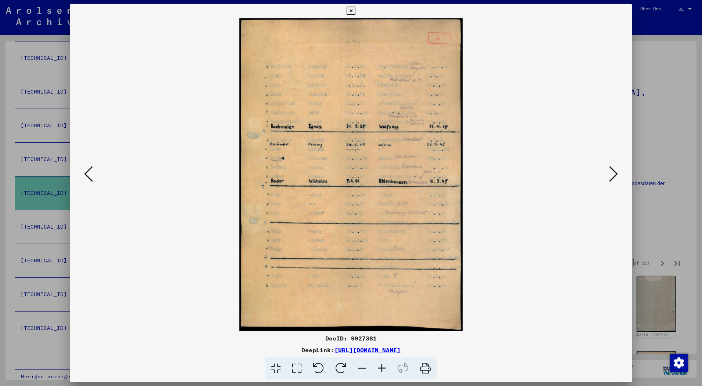
click at [615, 176] on icon at bounding box center [613, 174] width 9 height 18
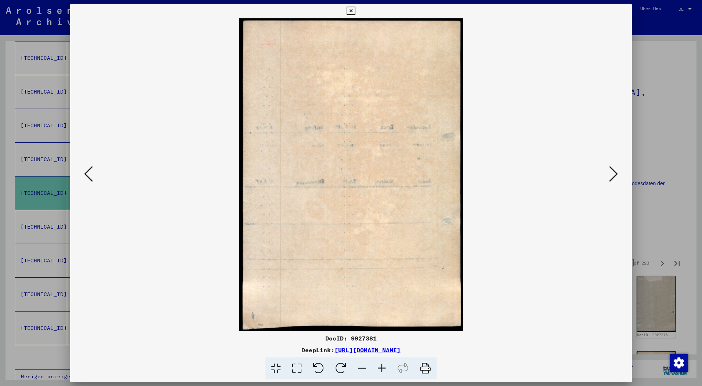
click at [615, 176] on icon at bounding box center [613, 174] width 9 height 18
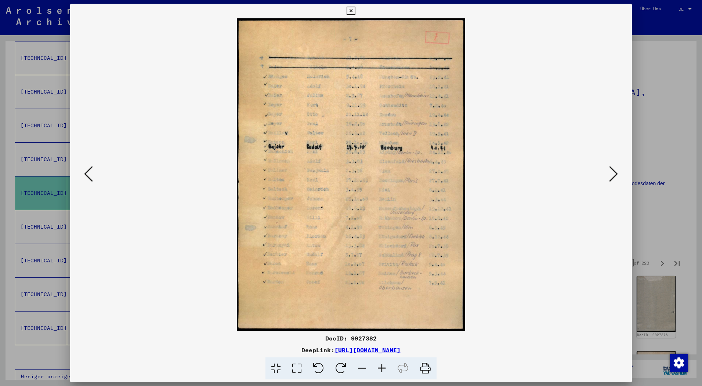
click at [615, 176] on icon at bounding box center [613, 174] width 9 height 18
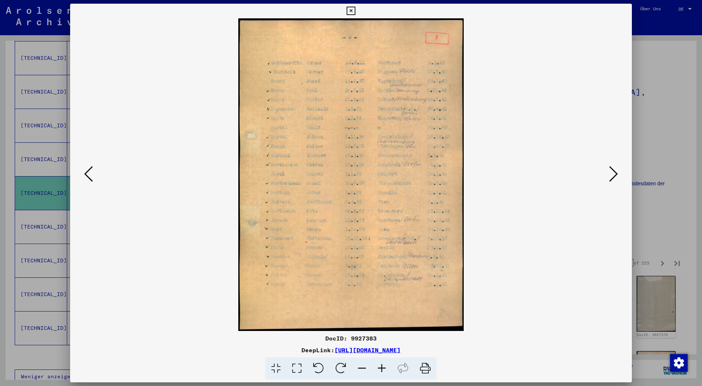
click at [615, 176] on icon at bounding box center [613, 174] width 9 height 18
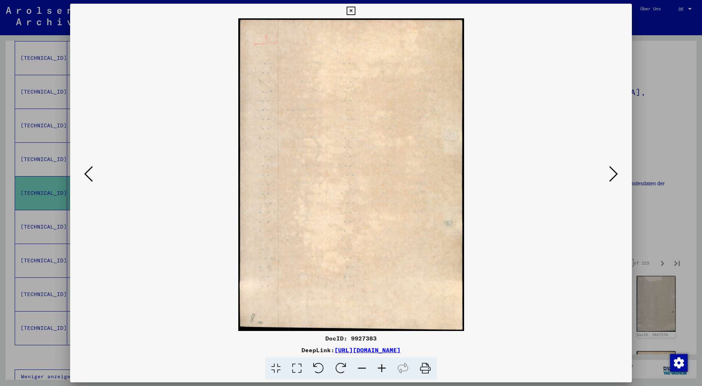
click at [615, 176] on icon at bounding box center [613, 174] width 9 height 18
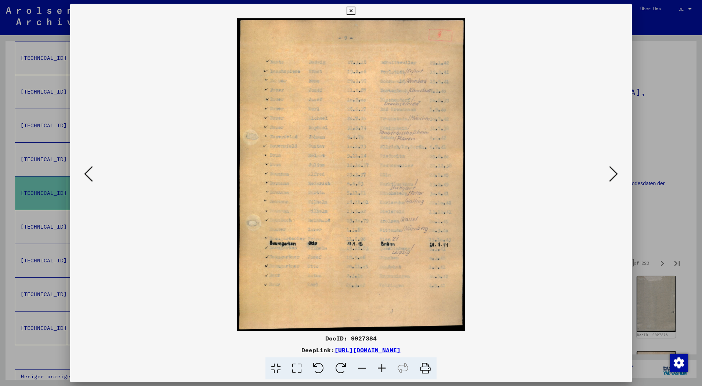
click at [615, 176] on icon at bounding box center [613, 174] width 9 height 18
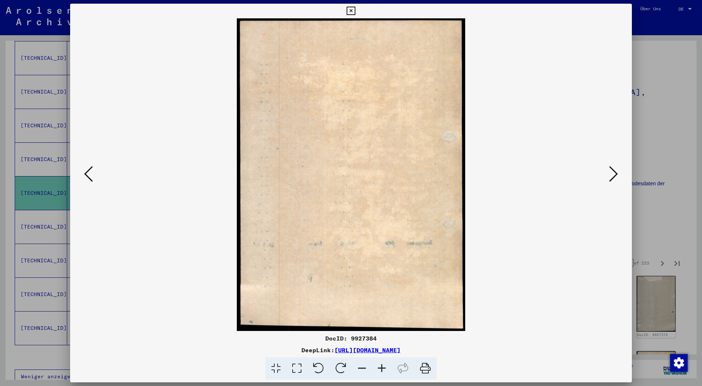
click at [615, 176] on icon at bounding box center [613, 174] width 9 height 18
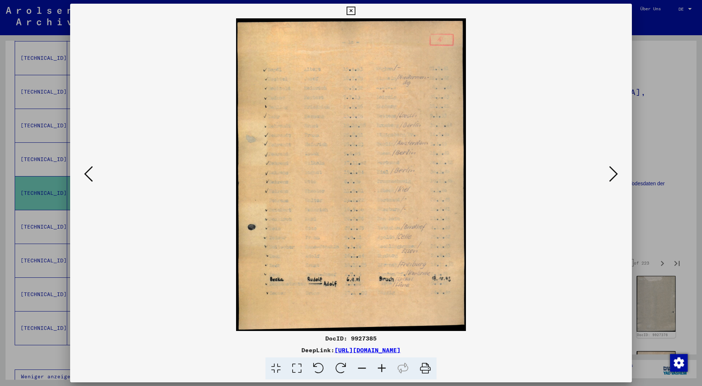
click at [615, 176] on icon at bounding box center [613, 174] width 9 height 18
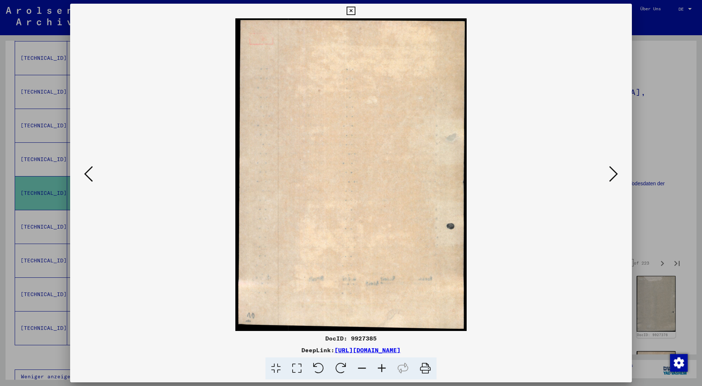
click at [615, 176] on icon at bounding box center [613, 174] width 9 height 18
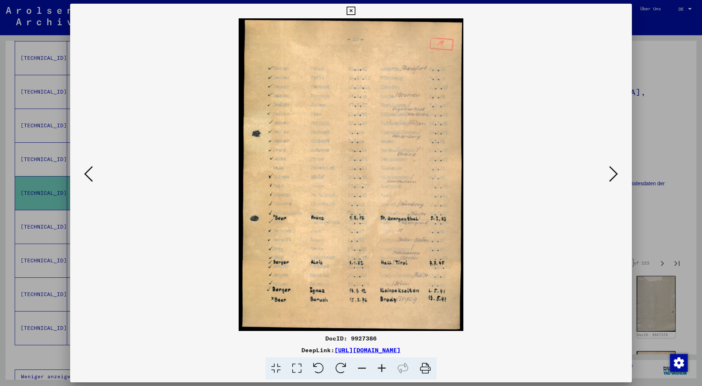
click at [615, 176] on icon at bounding box center [613, 174] width 9 height 18
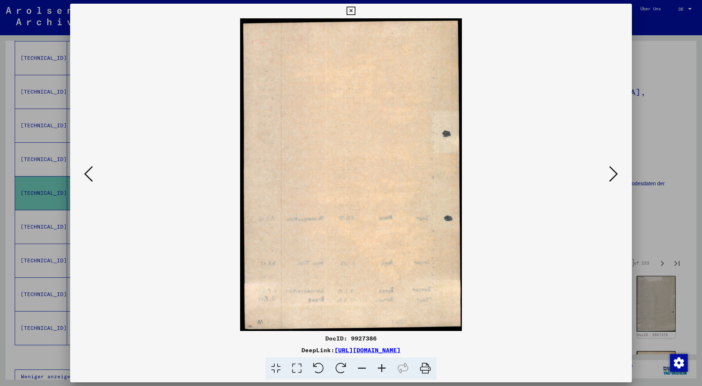
click at [615, 176] on icon at bounding box center [613, 174] width 9 height 18
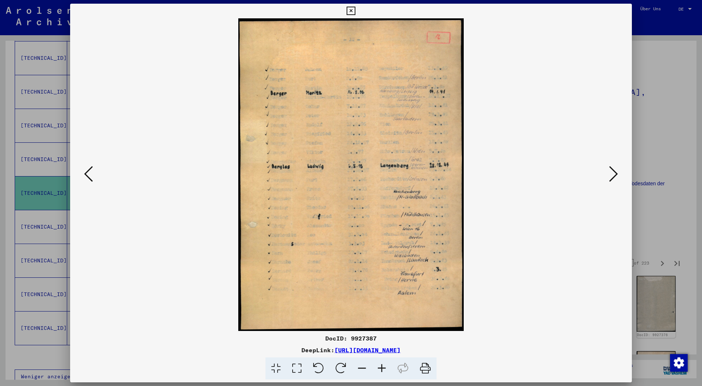
click at [615, 176] on icon at bounding box center [613, 174] width 9 height 18
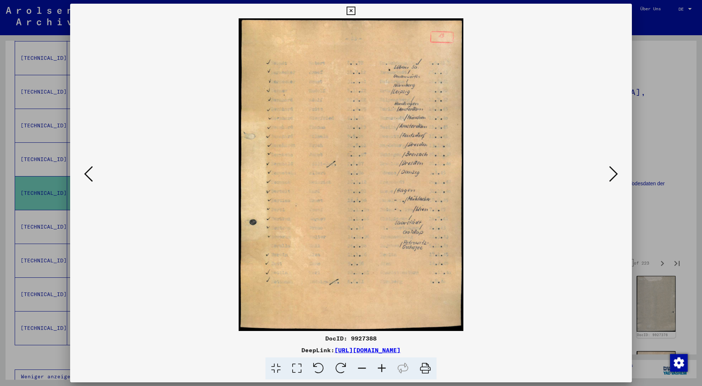
click at [615, 176] on icon at bounding box center [613, 174] width 9 height 18
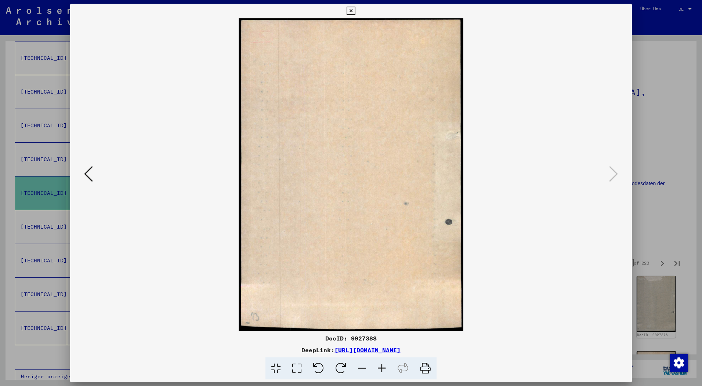
click at [354, 11] on icon at bounding box center [351, 11] width 8 height 9
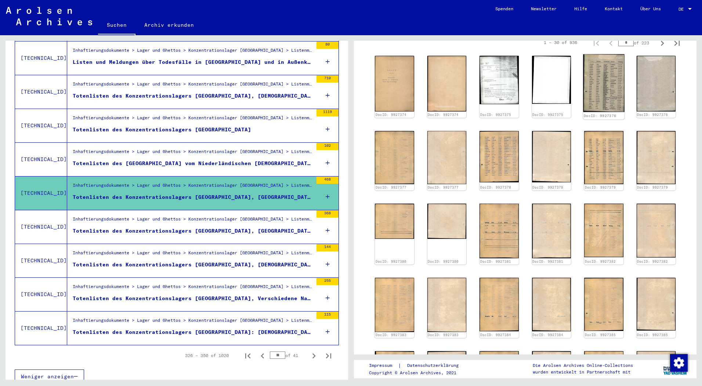
scroll to position [441, 0]
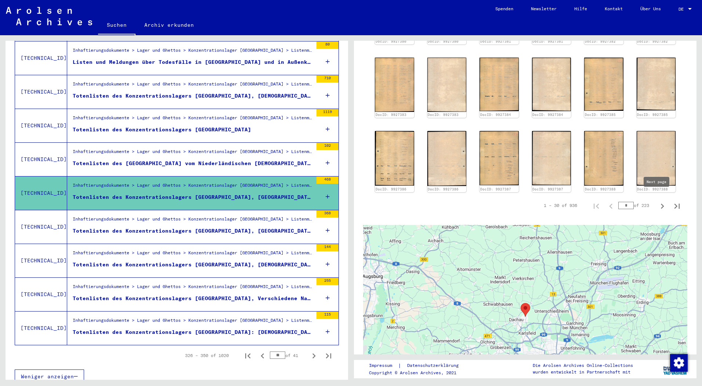
click at [657, 201] on icon "Next page" at bounding box center [662, 206] width 10 height 10
type input "*"
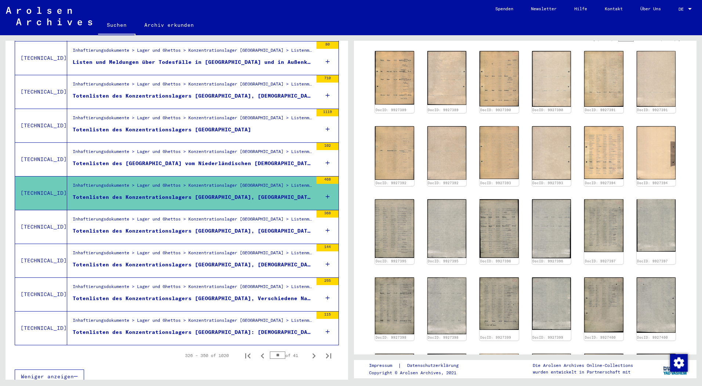
scroll to position [200, 0]
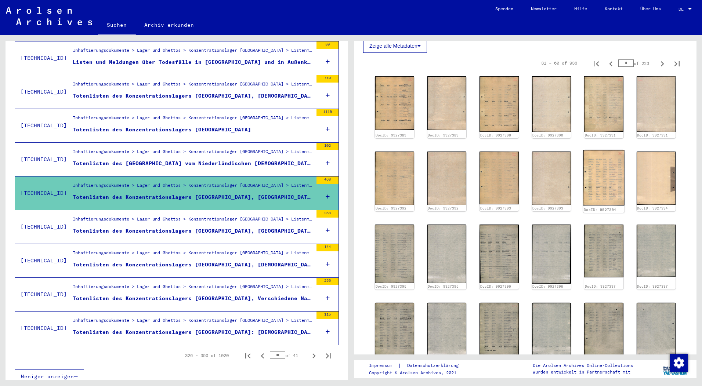
click at [599, 182] on img at bounding box center [603, 177] width 41 height 55
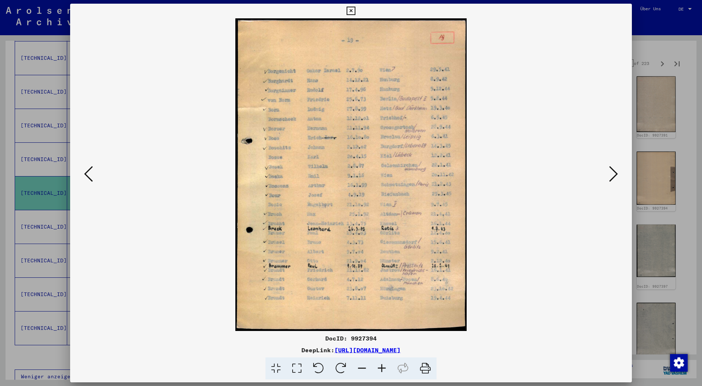
click at [351, 10] on icon at bounding box center [351, 11] width 8 height 9
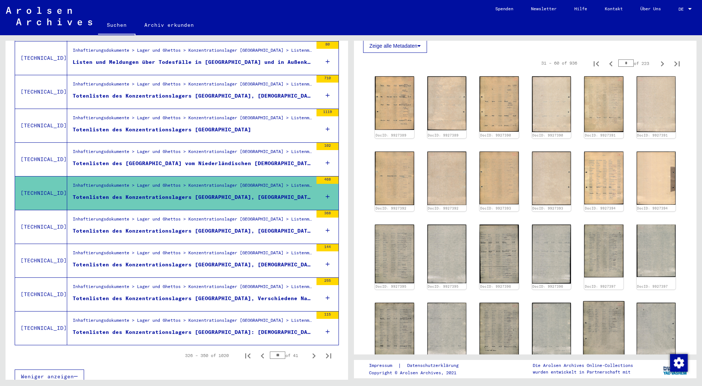
scroll to position [383, 0]
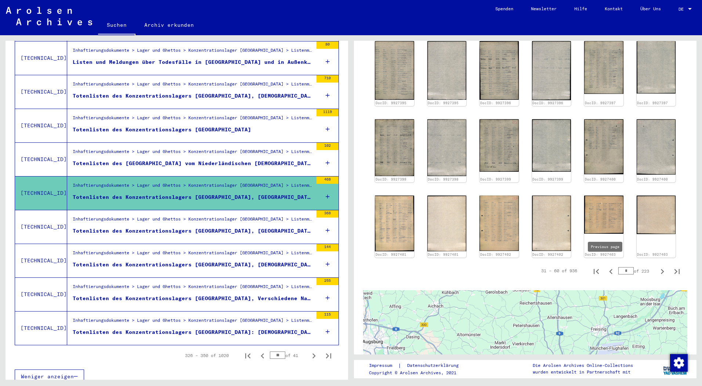
drag, startPoint x: 625, startPoint y: 265, endPoint x: 608, endPoint y: 264, distance: 16.9
click at [608, 264] on div "31 – 60 of 936 * of 223" at bounding box center [608, 271] width 152 height 15
type input "**"
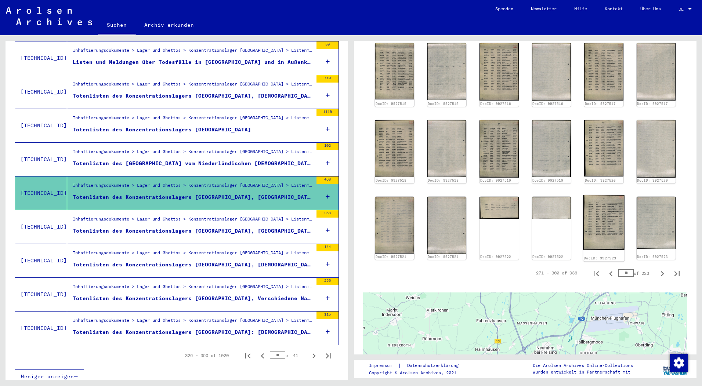
click at [593, 213] on img at bounding box center [603, 222] width 41 height 55
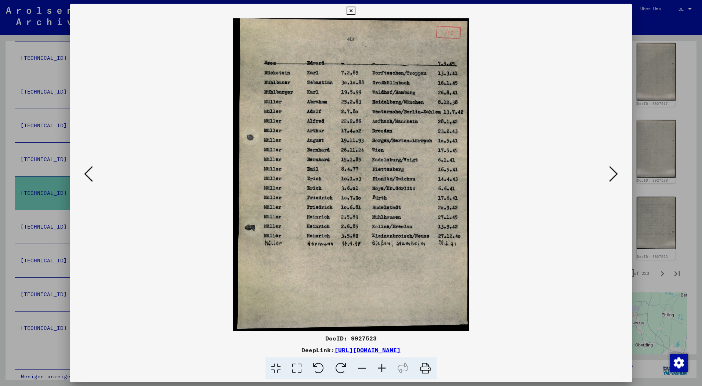
click at [90, 178] on icon at bounding box center [88, 174] width 9 height 18
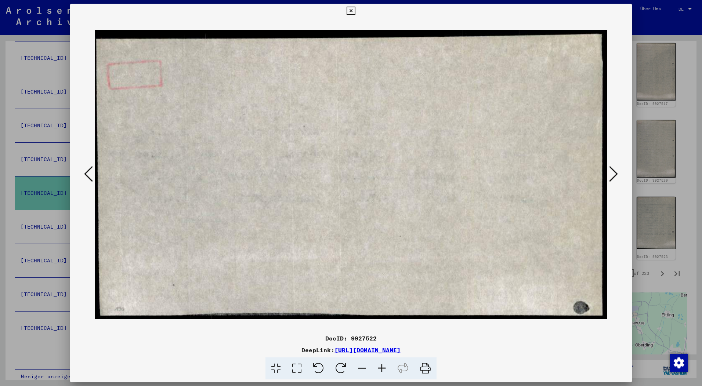
click at [93, 173] on icon at bounding box center [88, 174] width 9 height 18
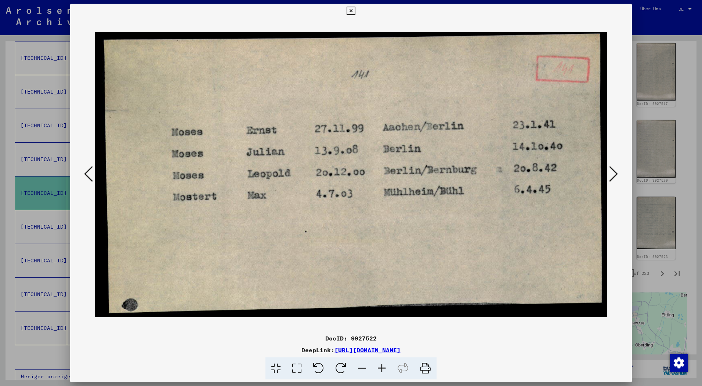
click at [93, 173] on icon at bounding box center [88, 174] width 9 height 18
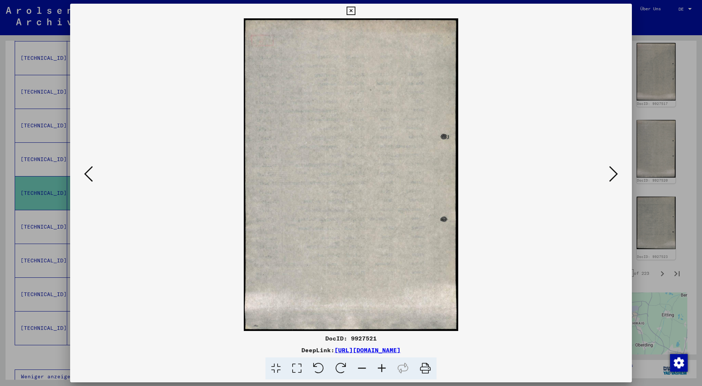
click at [93, 173] on icon at bounding box center [88, 174] width 9 height 18
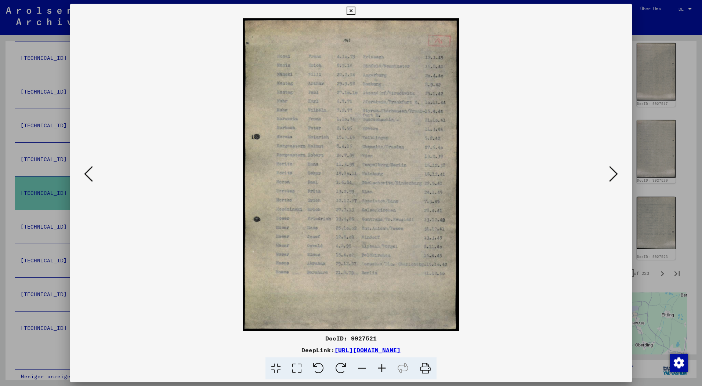
click at [93, 173] on icon at bounding box center [88, 174] width 9 height 18
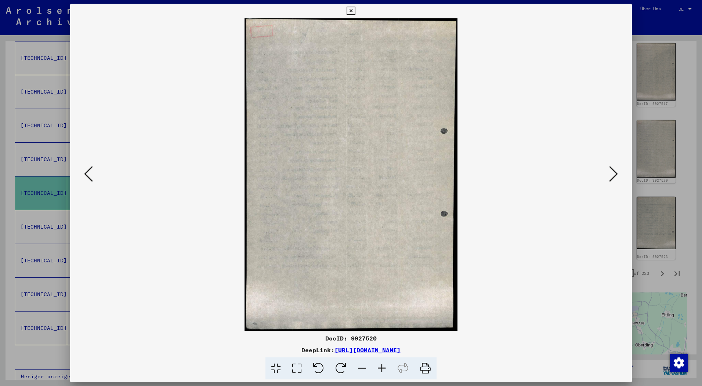
click at [93, 173] on icon at bounding box center [88, 174] width 9 height 18
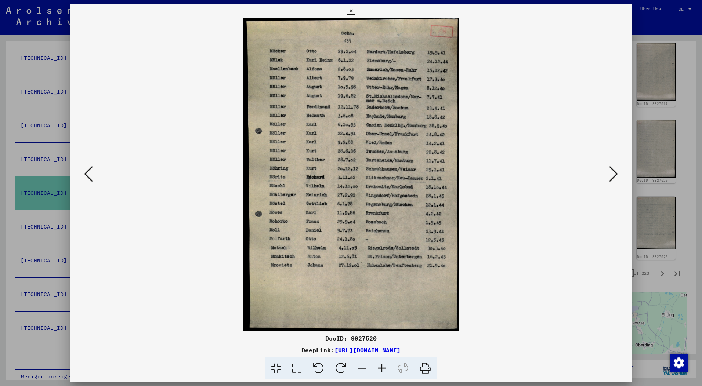
click at [93, 173] on icon at bounding box center [88, 174] width 9 height 18
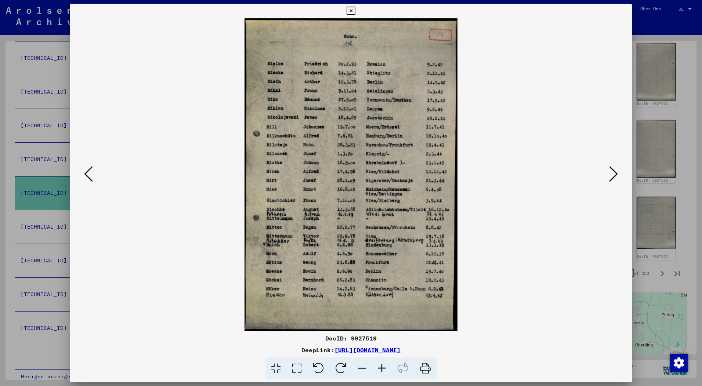
click at [93, 173] on icon at bounding box center [88, 174] width 9 height 18
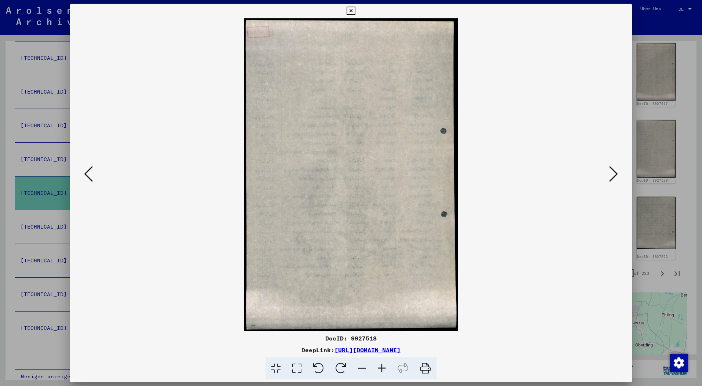
click at [93, 173] on icon at bounding box center [88, 174] width 9 height 18
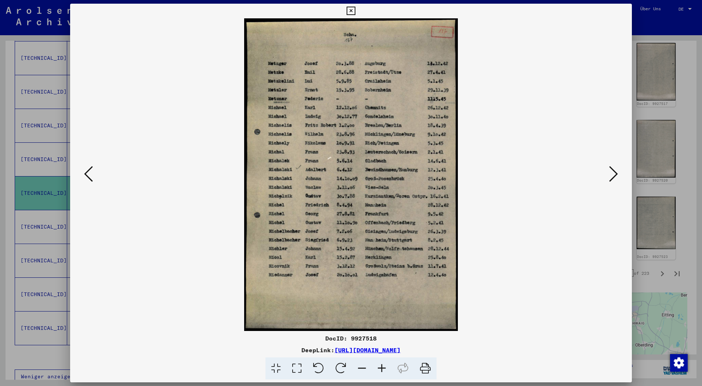
click at [93, 173] on icon at bounding box center [88, 174] width 9 height 18
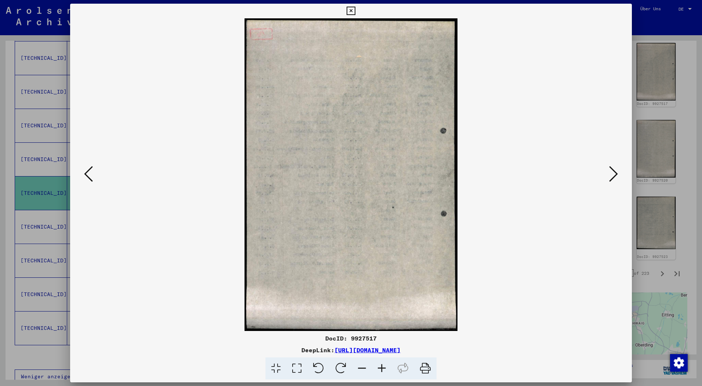
click at [93, 173] on icon at bounding box center [88, 174] width 9 height 18
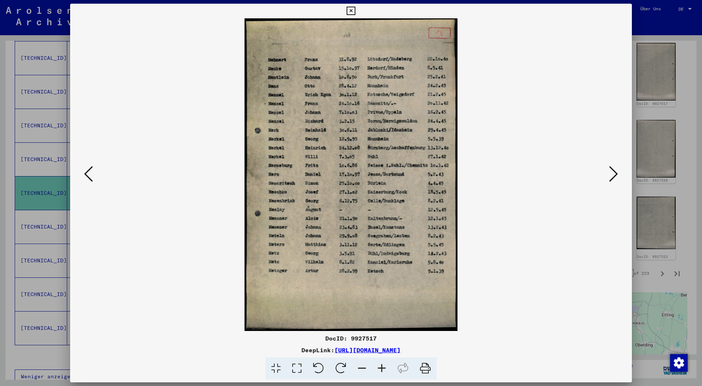
click at [93, 173] on icon at bounding box center [88, 174] width 9 height 18
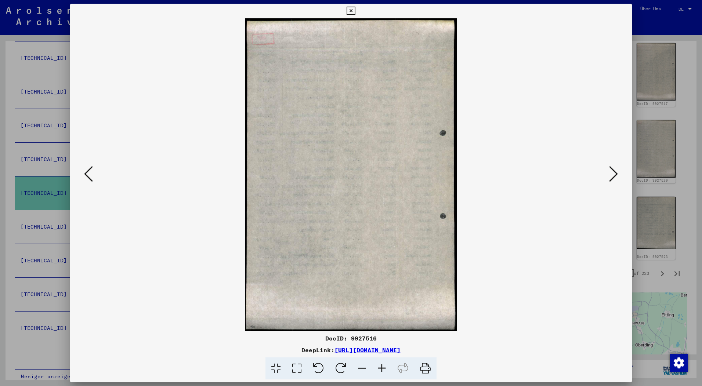
click at [93, 173] on icon at bounding box center [88, 174] width 9 height 18
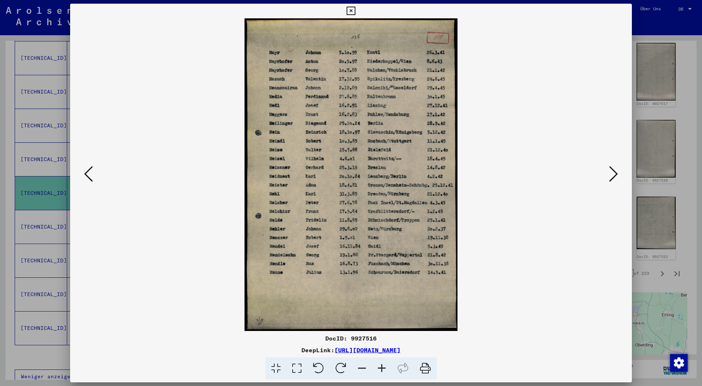
click at [93, 173] on icon at bounding box center [88, 174] width 9 height 18
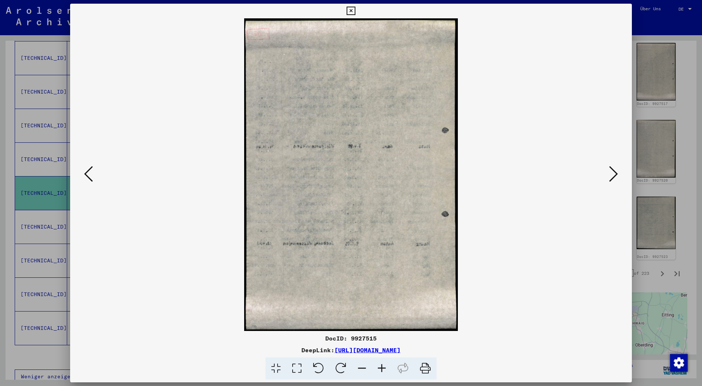
click at [93, 173] on icon at bounding box center [88, 174] width 9 height 18
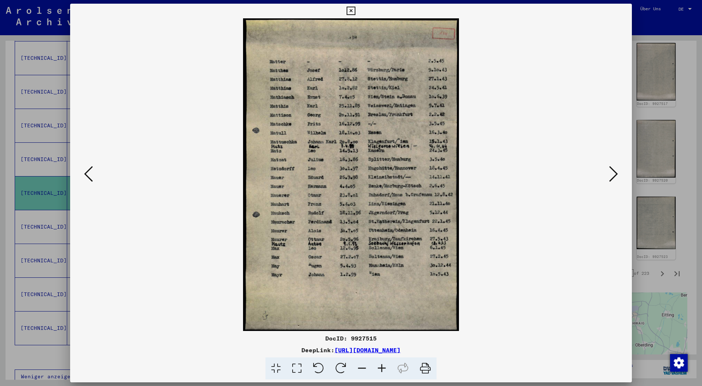
click at [93, 173] on icon at bounding box center [88, 174] width 9 height 18
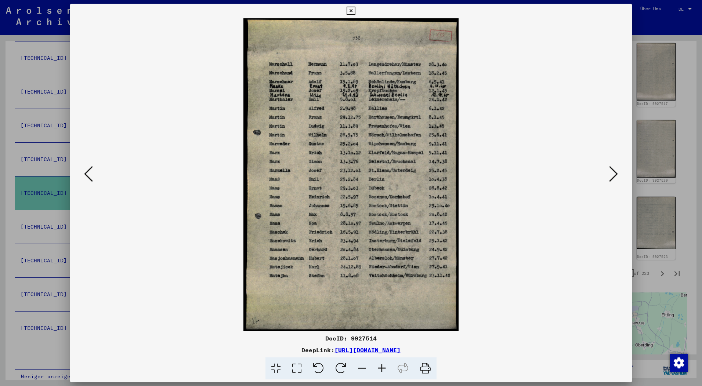
click at [93, 173] on icon at bounding box center [88, 174] width 9 height 18
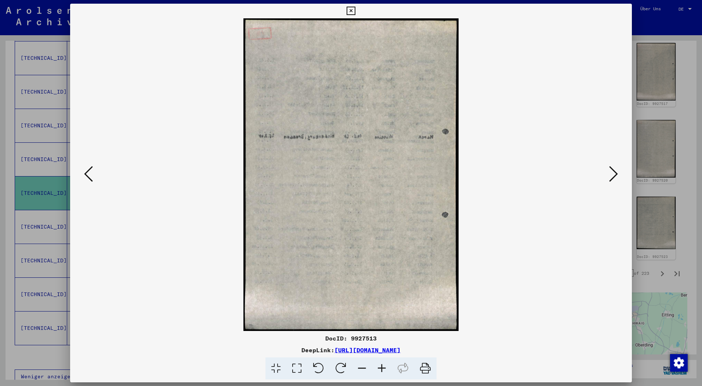
click at [93, 173] on icon at bounding box center [88, 174] width 9 height 18
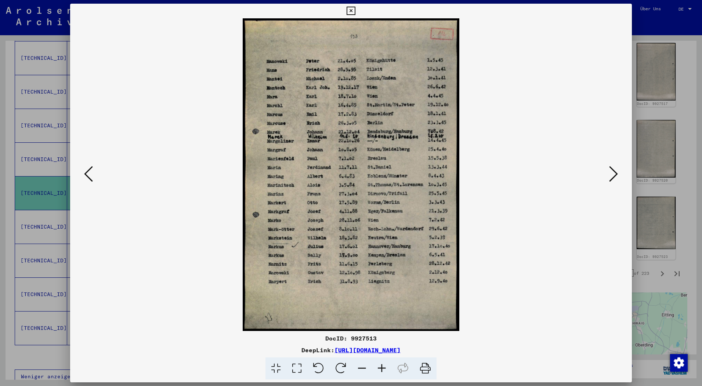
click at [93, 173] on icon at bounding box center [88, 174] width 9 height 18
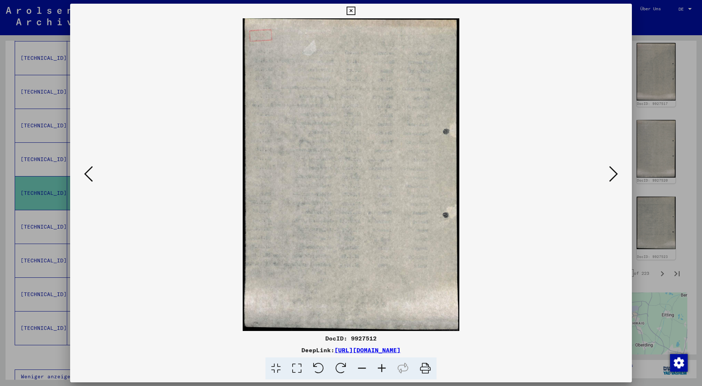
click at [93, 173] on icon at bounding box center [88, 174] width 9 height 18
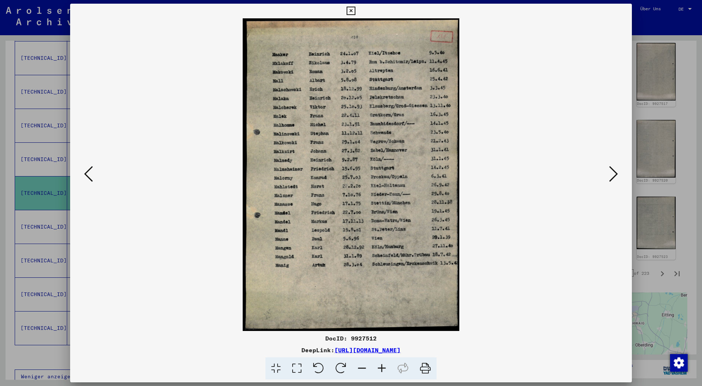
click at [380, 368] on icon at bounding box center [382, 369] width 20 height 22
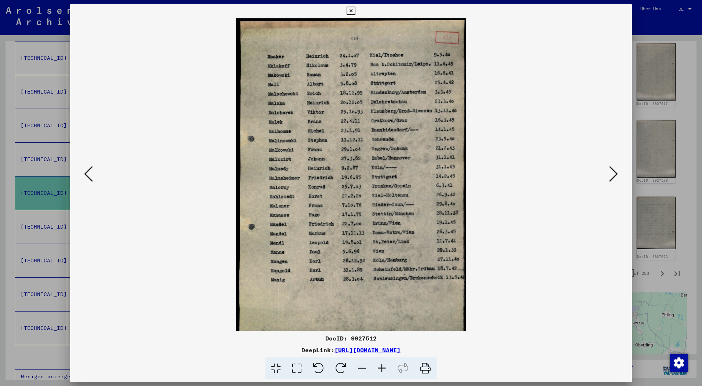
click at [381, 368] on icon at bounding box center [382, 369] width 20 height 22
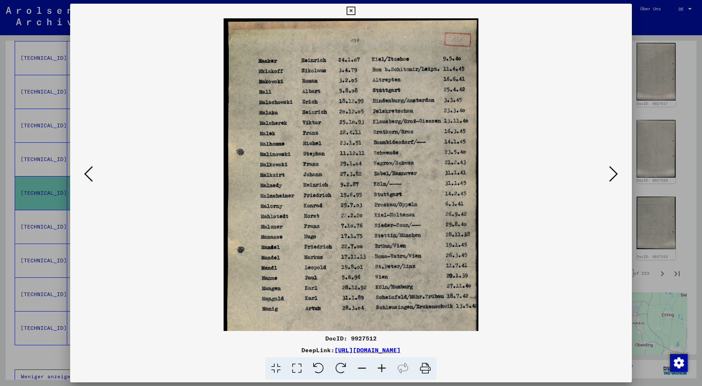
click at [381, 368] on icon at bounding box center [382, 369] width 20 height 22
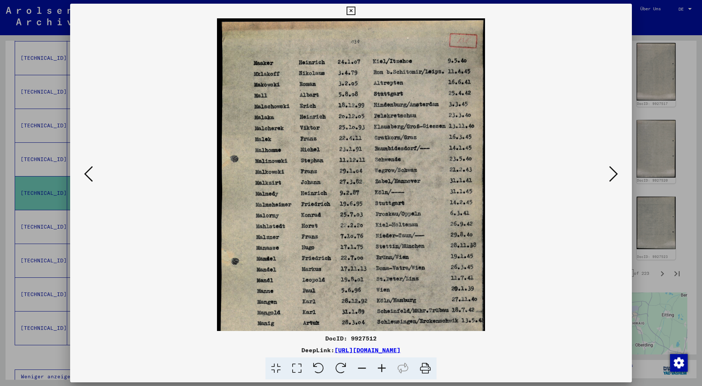
click at [381, 368] on icon at bounding box center [382, 369] width 20 height 22
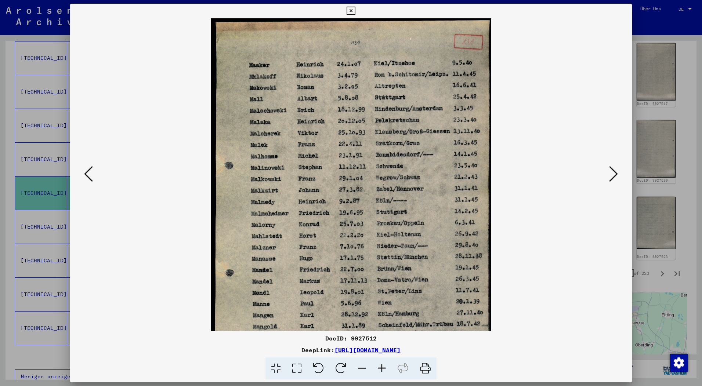
click at [88, 170] on icon at bounding box center [88, 174] width 9 height 18
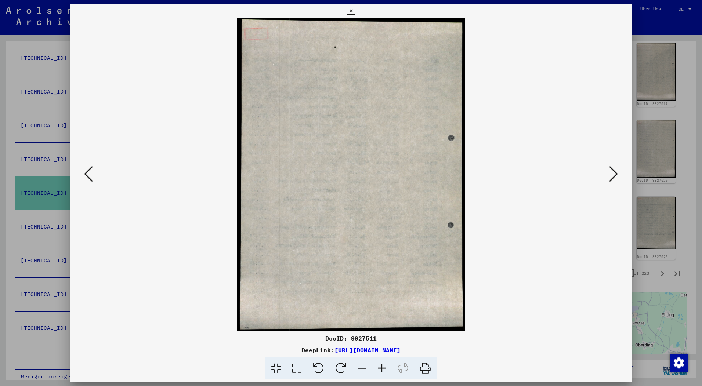
click at [88, 170] on icon at bounding box center [88, 174] width 9 height 18
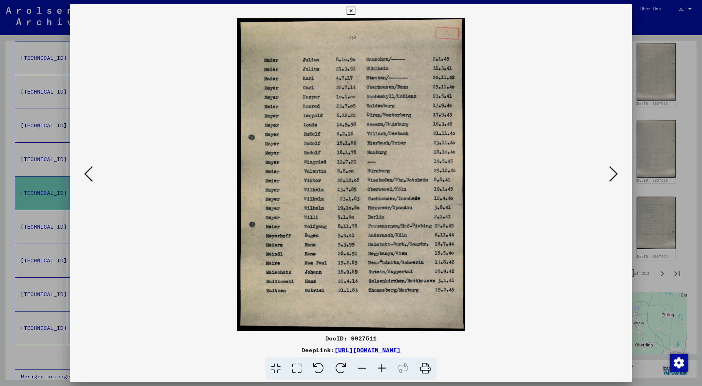
click at [88, 170] on icon at bounding box center [88, 174] width 9 height 18
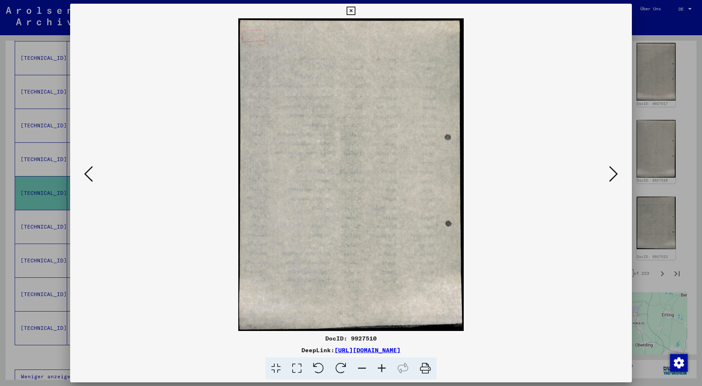
click at [88, 170] on icon at bounding box center [88, 174] width 9 height 18
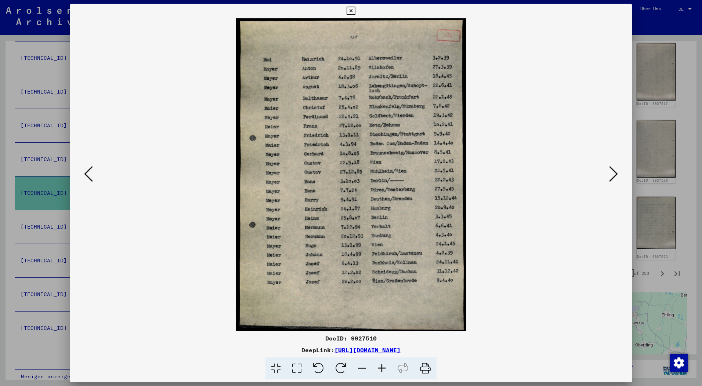
click at [88, 170] on icon at bounding box center [88, 174] width 9 height 18
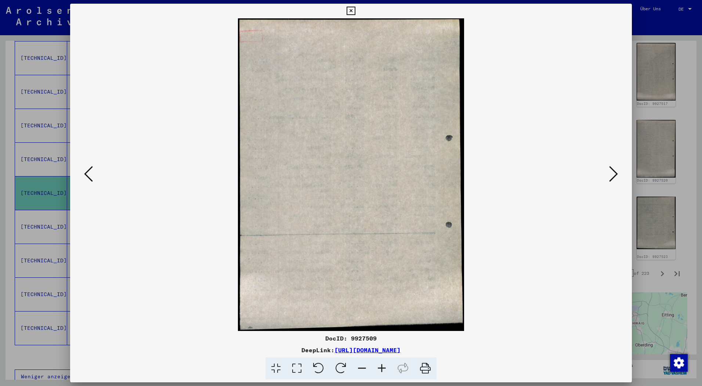
click at [88, 170] on icon at bounding box center [88, 174] width 9 height 18
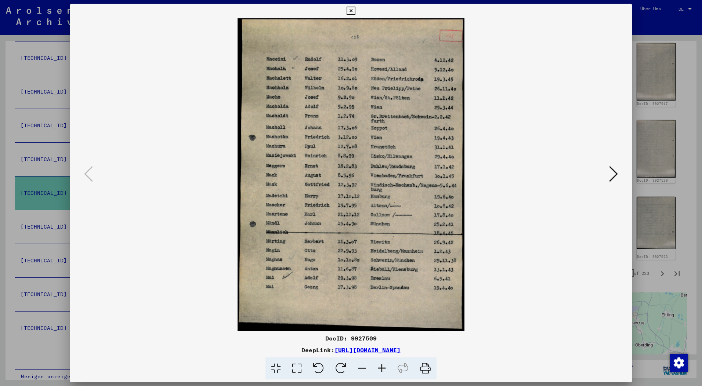
drag, startPoint x: 351, startPoint y: 10, endPoint x: 475, endPoint y: 98, distance: 152.6
click at [351, 10] on icon at bounding box center [351, 11] width 8 height 9
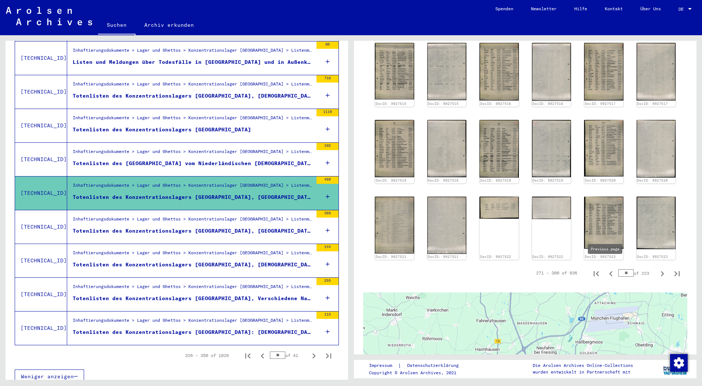
click at [606, 269] on icon "Previous page" at bounding box center [611, 274] width 10 height 10
type input "*"
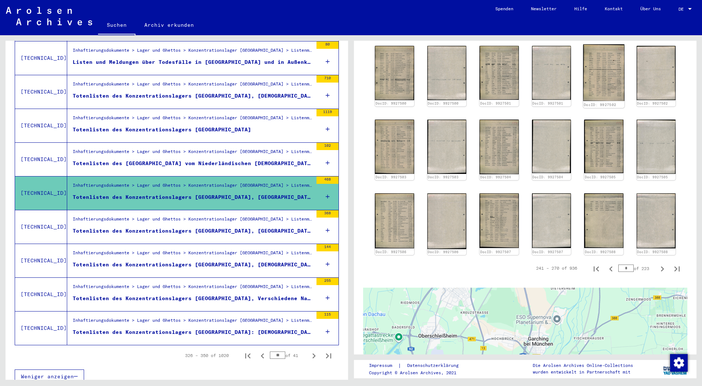
click at [596, 86] on img at bounding box center [603, 72] width 41 height 57
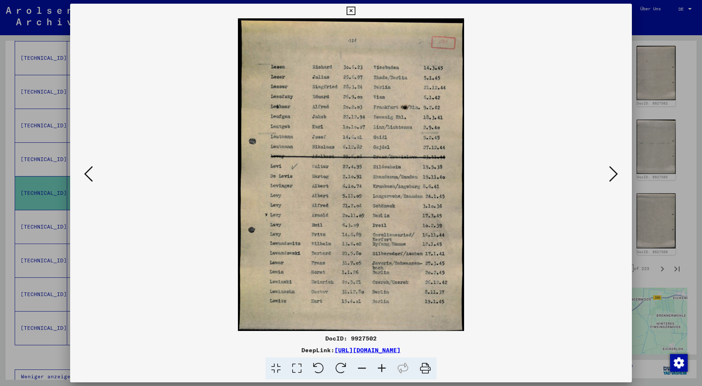
click at [88, 176] on icon at bounding box center [88, 174] width 9 height 18
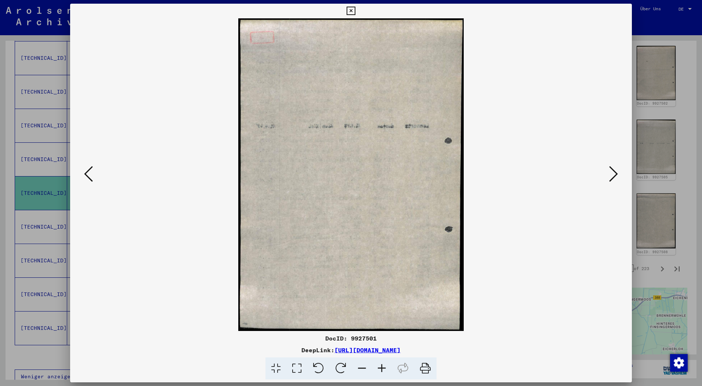
click at [88, 176] on icon at bounding box center [88, 174] width 9 height 18
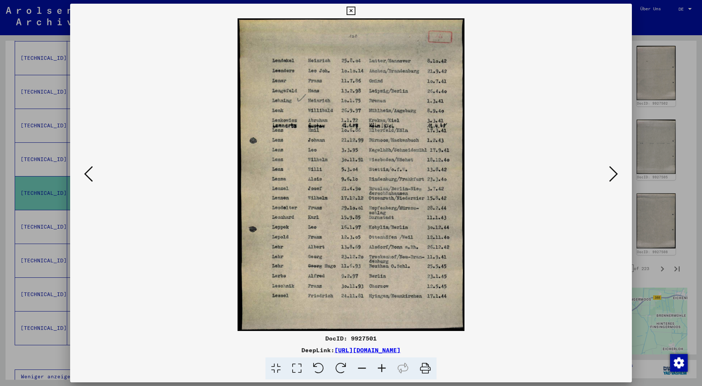
click at [88, 176] on icon at bounding box center [88, 174] width 9 height 18
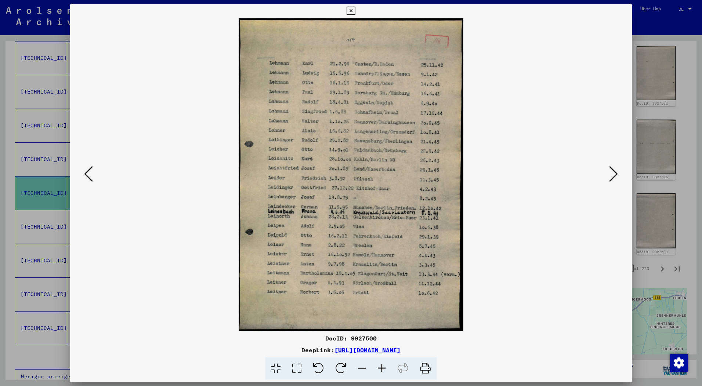
click at [88, 176] on icon at bounding box center [88, 174] width 9 height 18
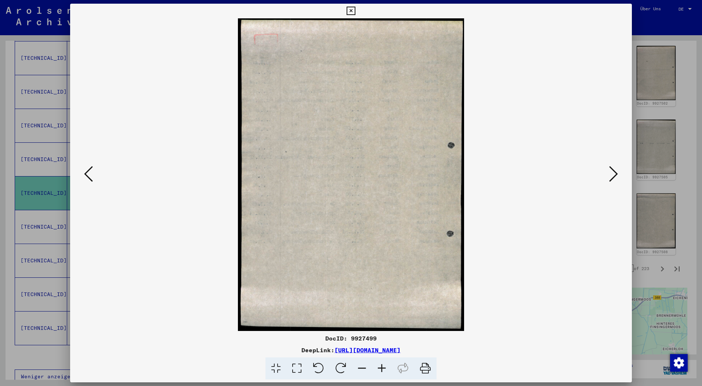
click at [88, 176] on icon at bounding box center [88, 174] width 9 height 18
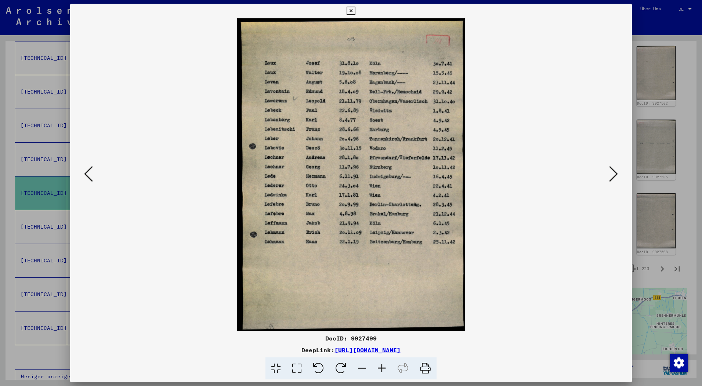
click at [88, 176] on icon at bounding box center [88, 174] width 9 height 18
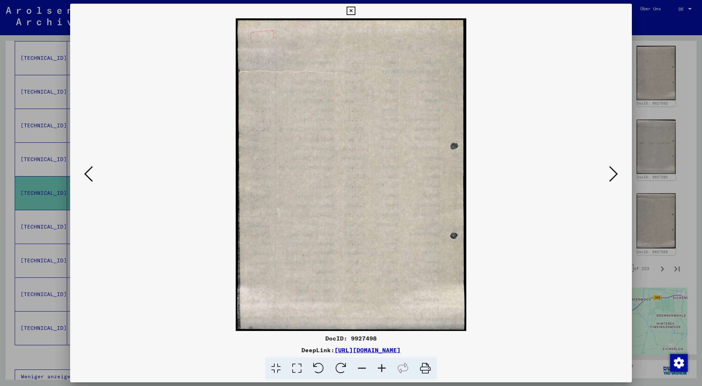
click at [88, 176] on icon at bounding box center [88, 174] width 9 height 18
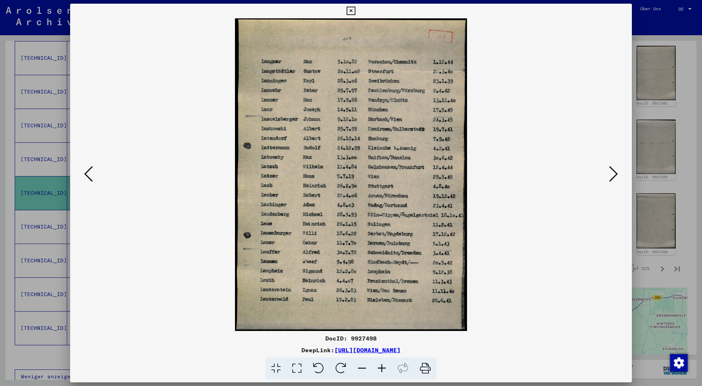
click at [88, 176] on icon at bounding box center [88, 174] width 9 height 18
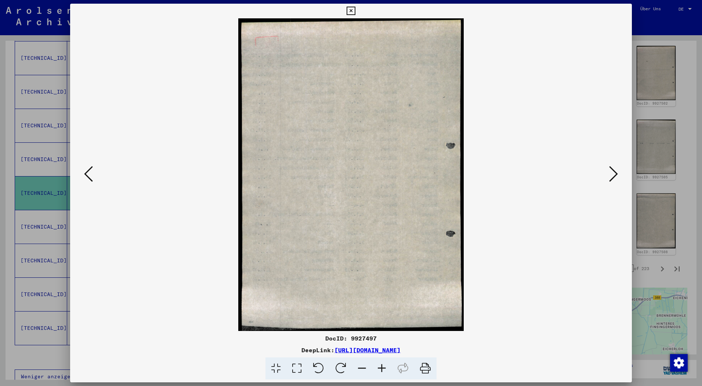
click at [88, 176] on icon at bounding box center [88, 174] width 9 height 18
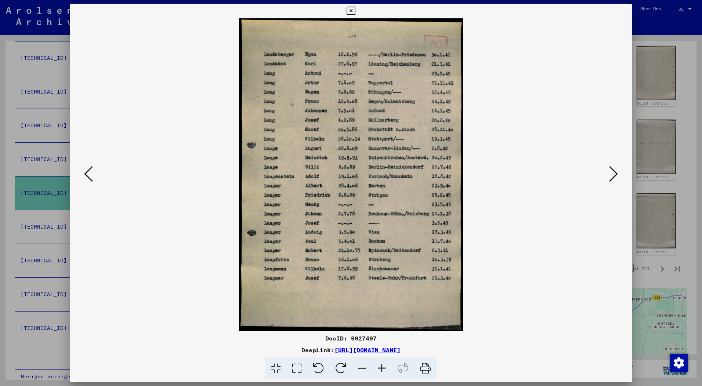
click at [353, 13] on icon at bounding box center [351, 11] width 8 height 9
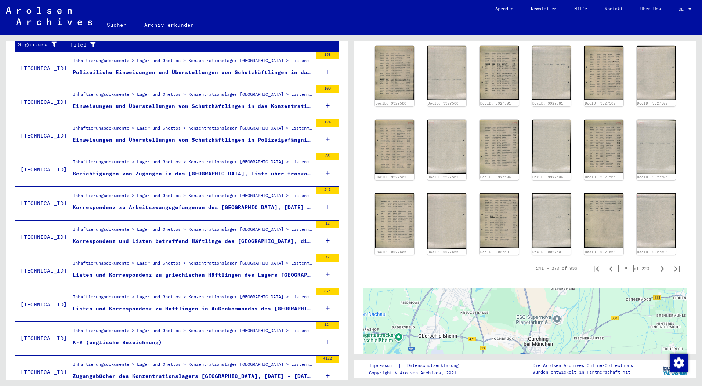
scroll to position [0, 0]
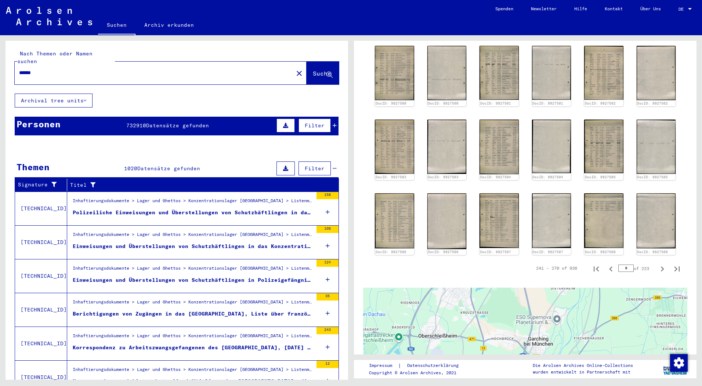
click at [28, 69] on input "******" at bounding box center [154, 73] width 270 height 8
type input "**********"
